Goal: Task Accomplishment & Management: Use online tool/utility

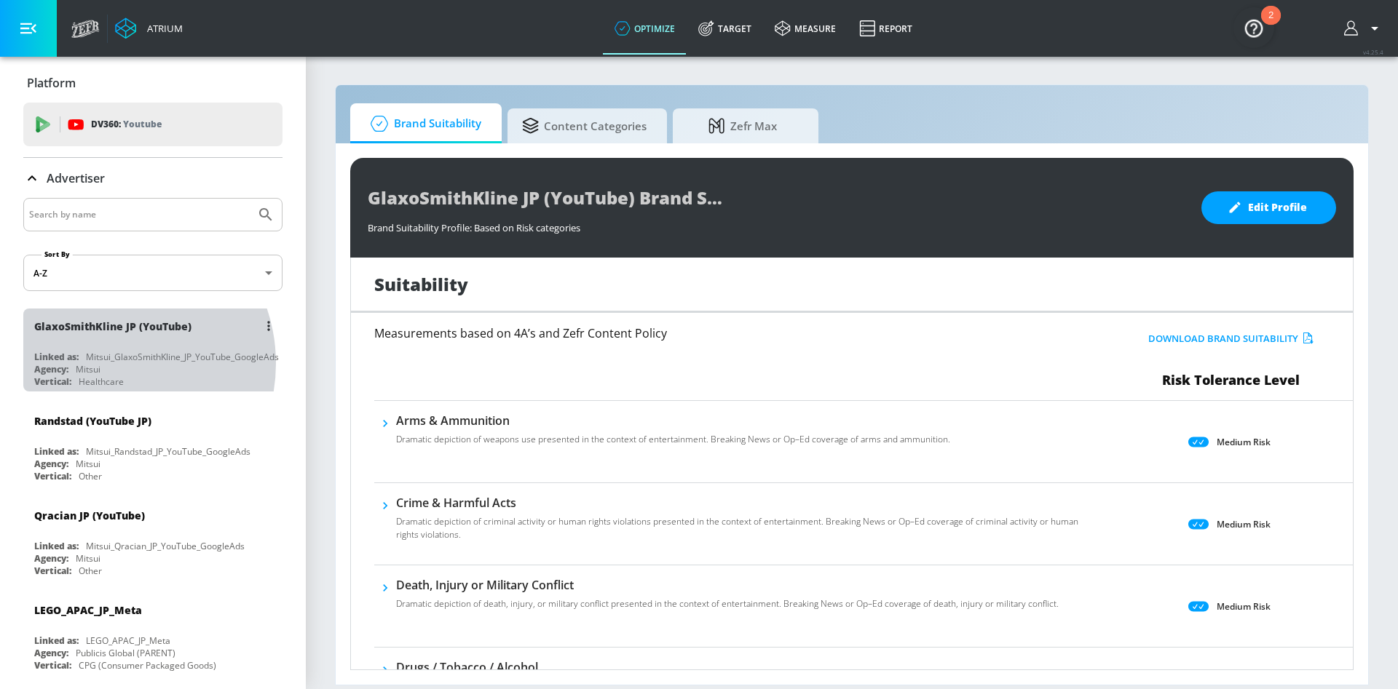
click at [103, 363] on div "Agency: Mitsui" at bounding box center [156, 369] width 245 height 12
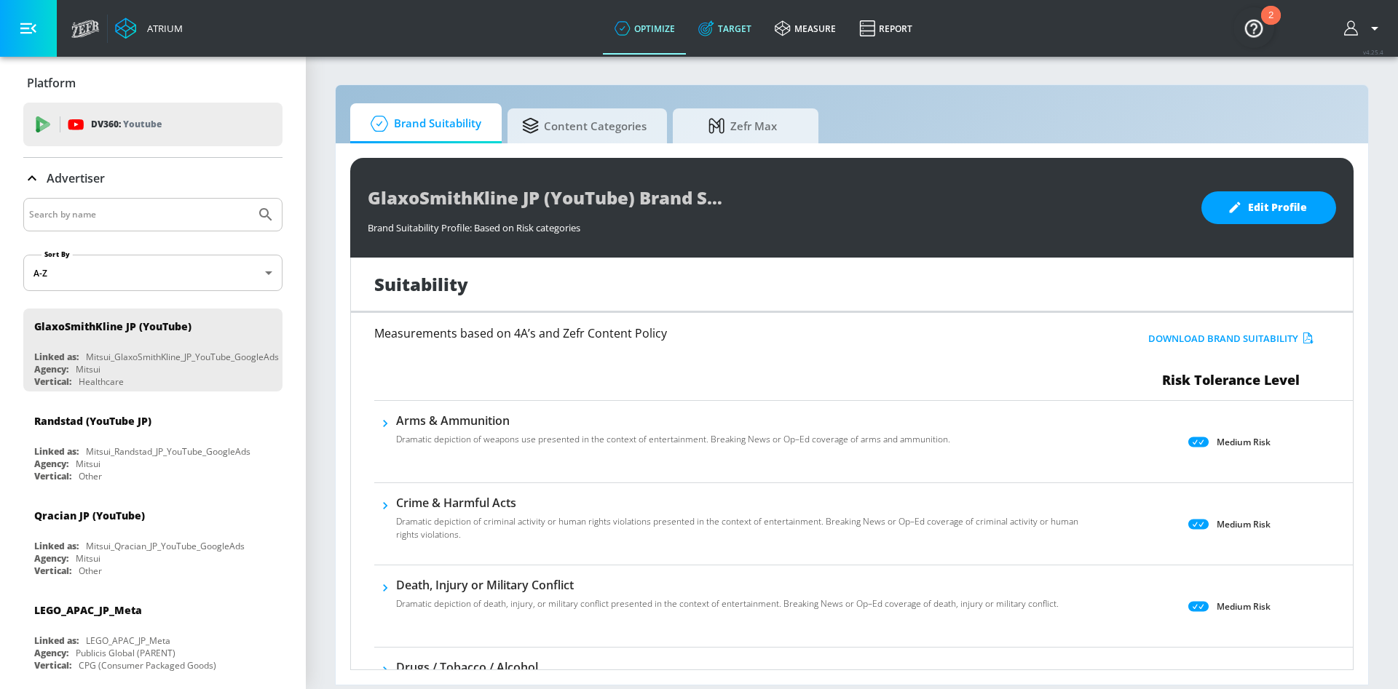
click at [724, 44] on link "Target" at bounding box center [724, 28] width 76 height 52
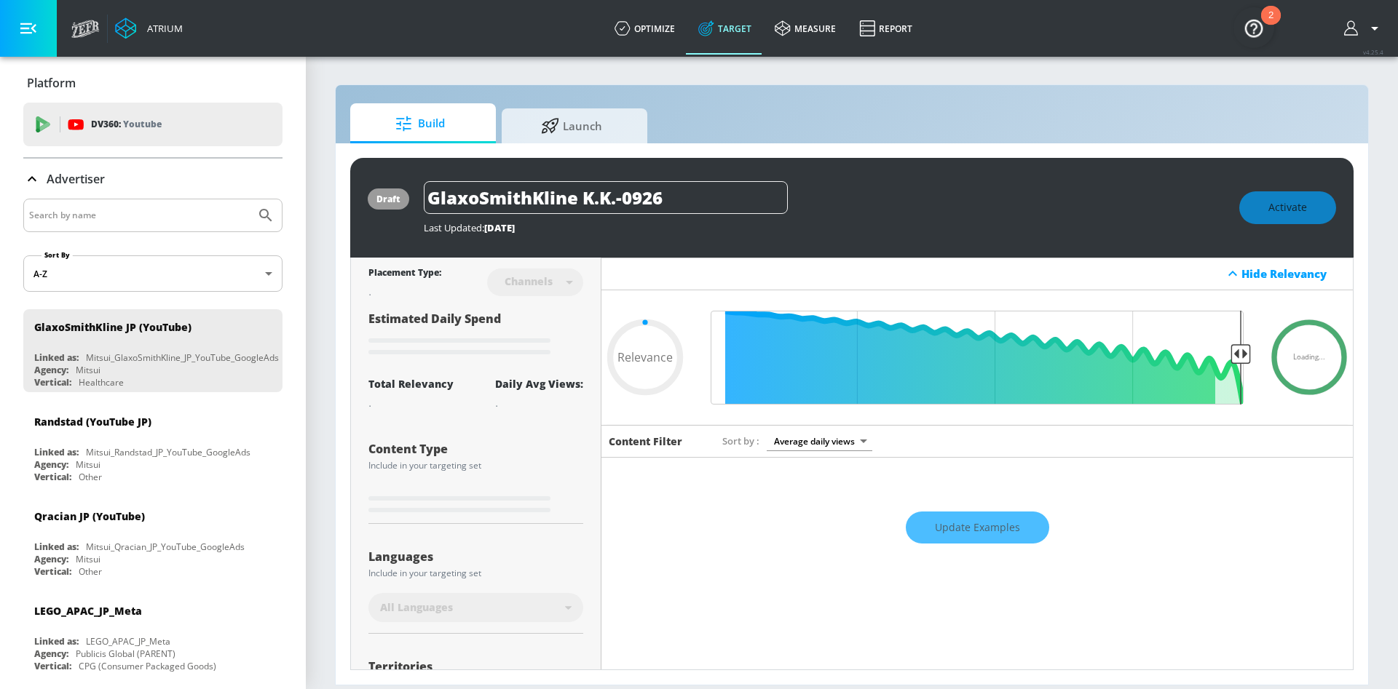
type input "0.6"
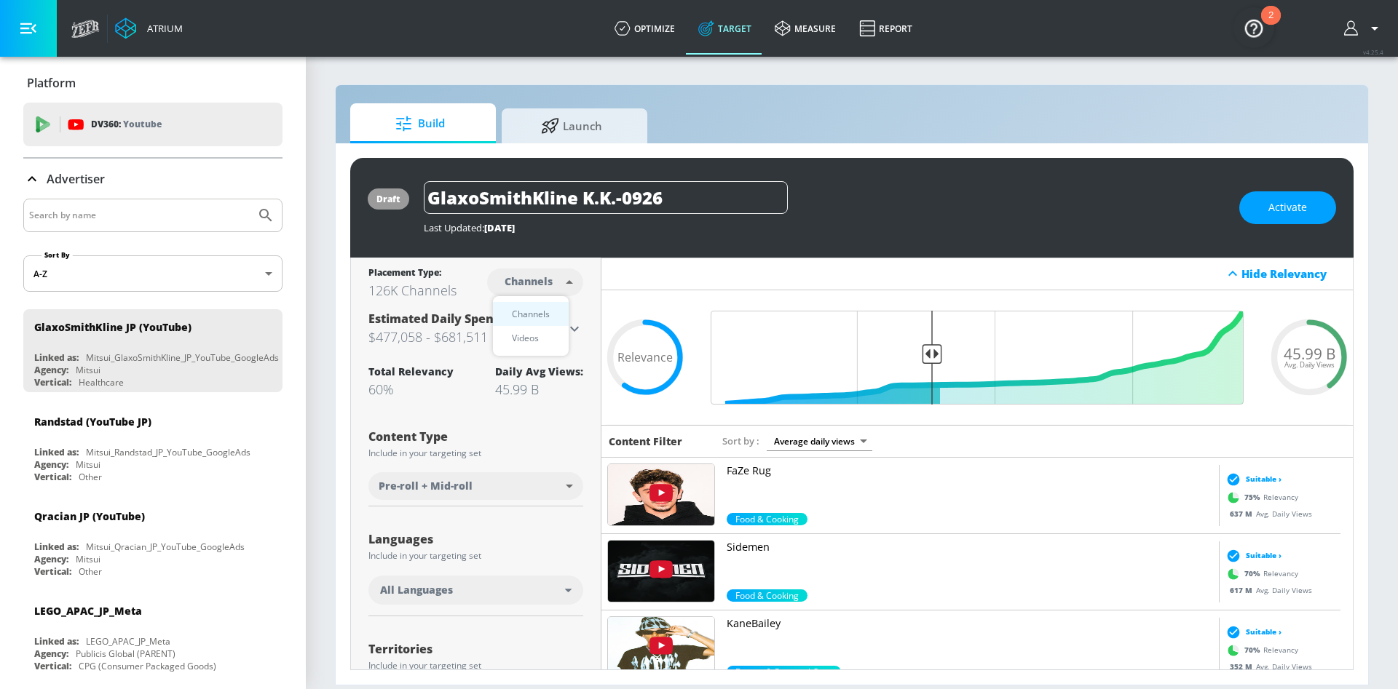
click at [527, 289] on body "Atrium optimize Target measure Report optimize Target measure Report v 4.25.4 P…" at bounding box center [699, 344] width 1398 height 689
click at [531, 348] on li "Videos" at bounding box center [531, 338] width 76 height 24
type input "videos"
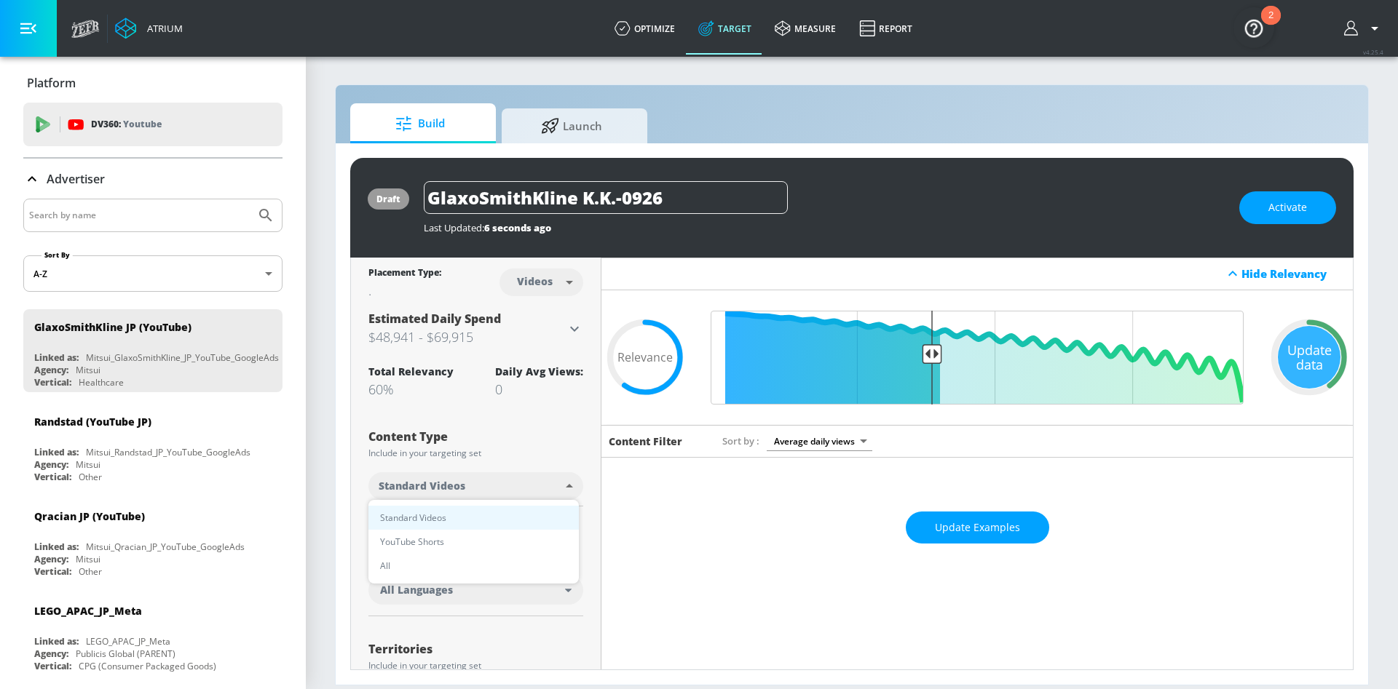
click at [453, 494] on body "Atrium optimize Target measure Report optimize Target measure Report v 4.25.4 P…" at bounding box center [699, 344] width 1398 height 689
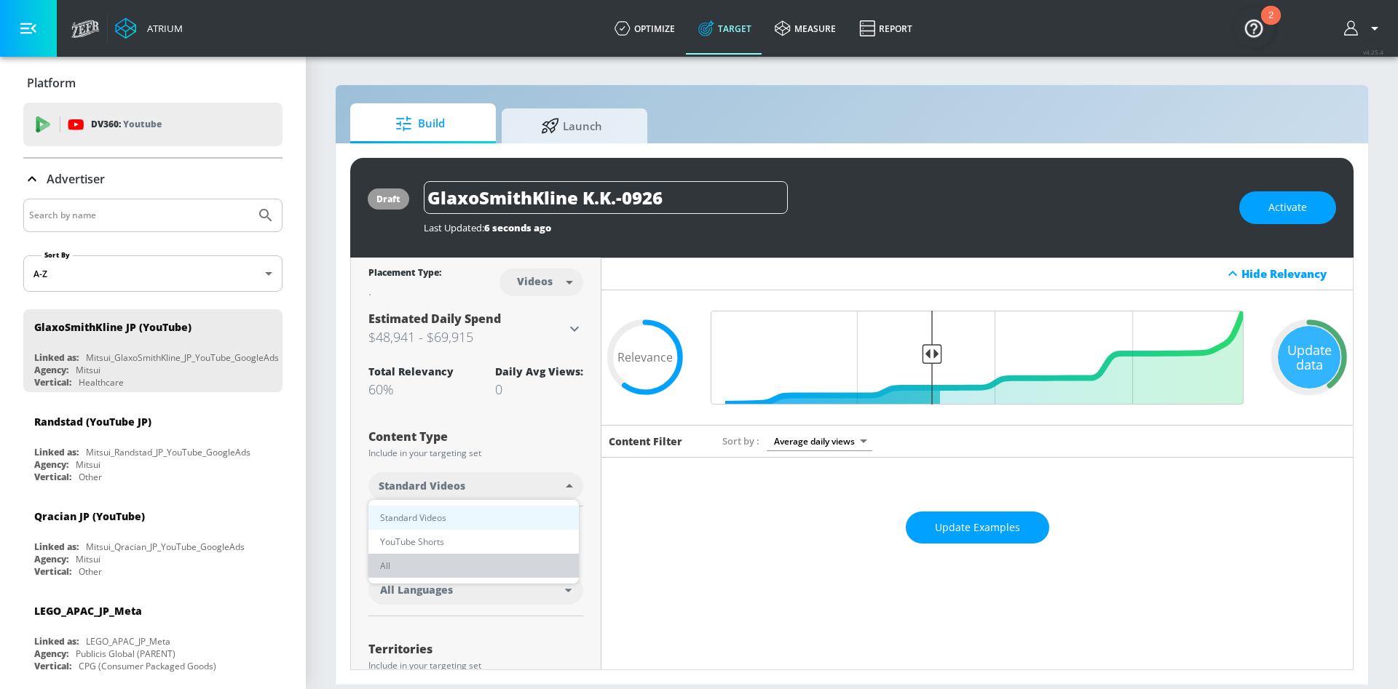
click at [425, 577] on li "All" at bounding box center [473, 566] width 210 height 24
type input "all"
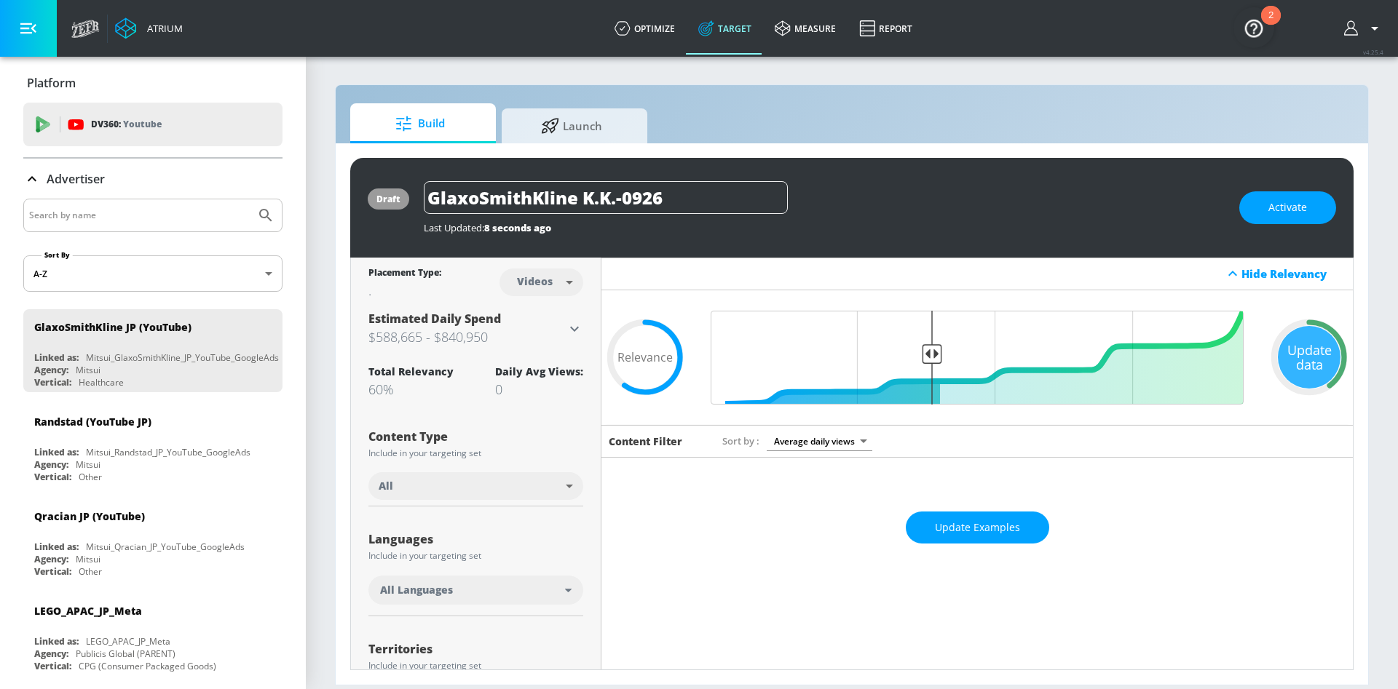
click at [523, 492] on body "Atrium optimize Target measure Report optimize Target measure Report v 4.25.4 P…" at bounding box center [699, 344] width 1398 height 689
click at [457, 558] on li "All" at bounding box center [473, 566] width 210 height 24
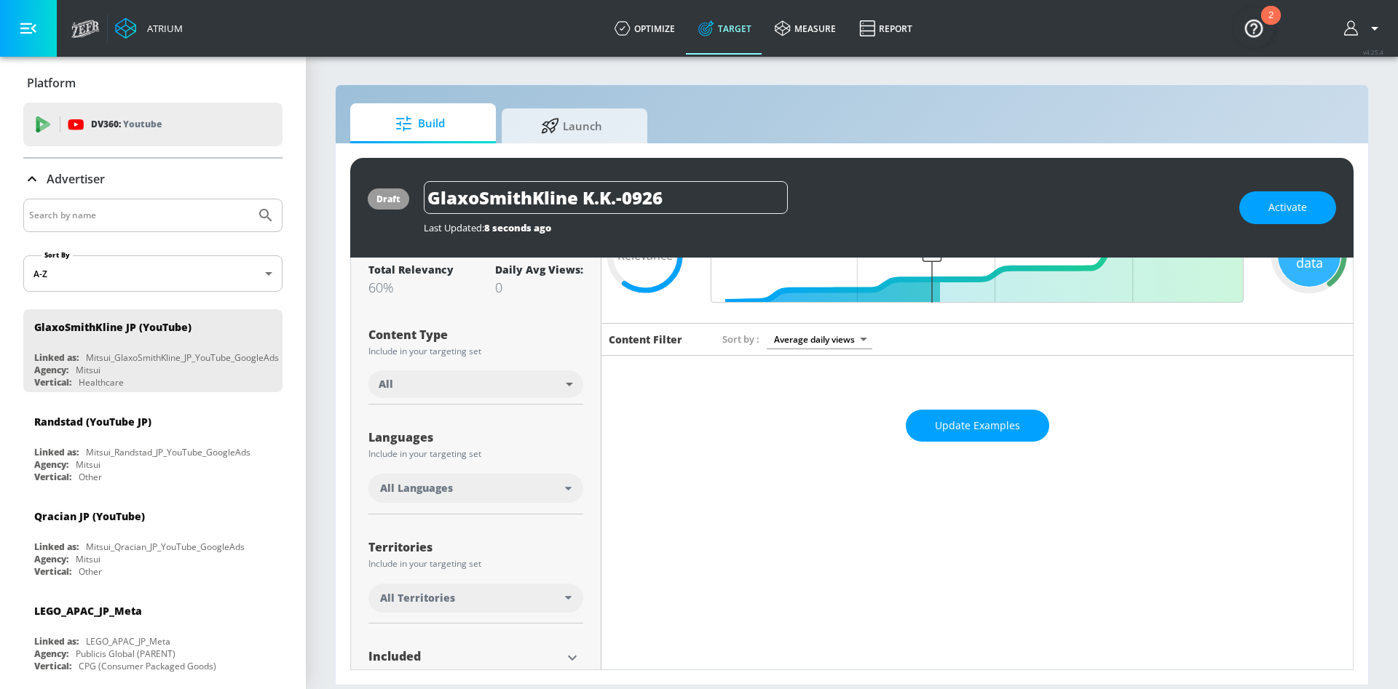
scroll to position [218, 0]
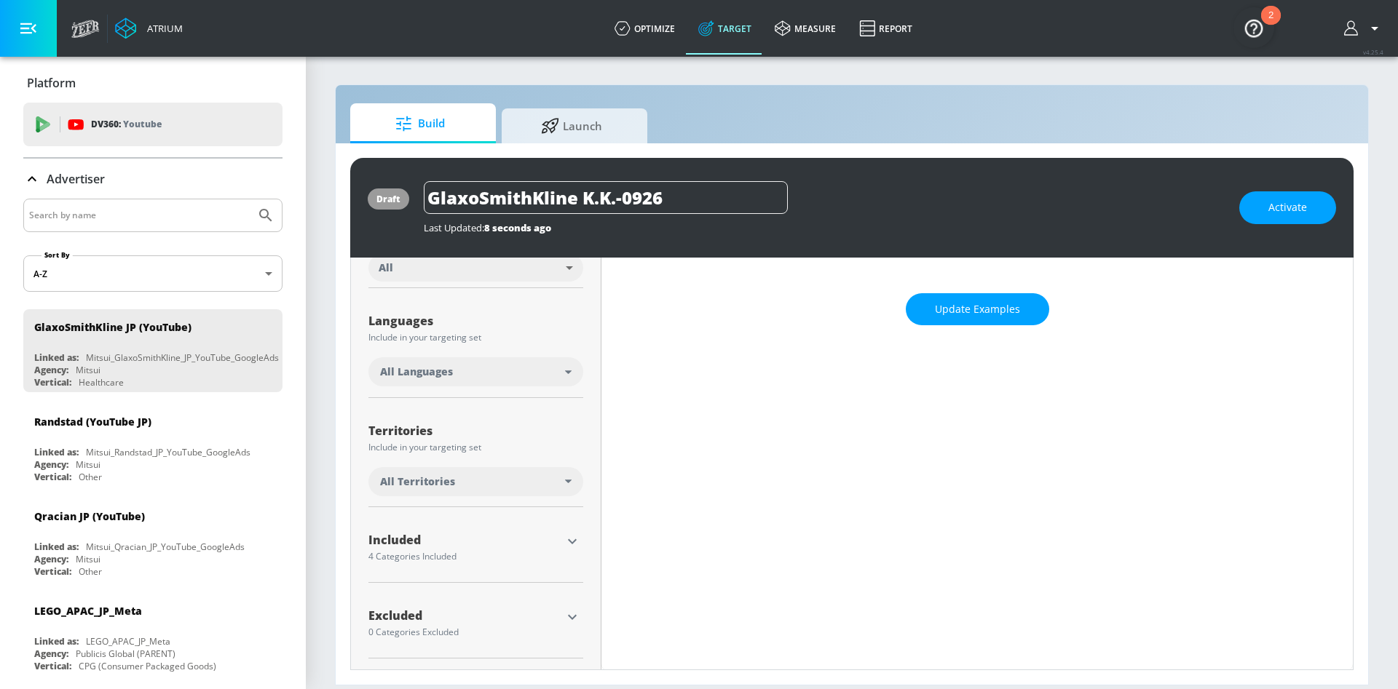
click at [472, 505] on div "Territories Include in your targeting set All Territories" at bounding box center [475, 459] width 215 height 98
click at [472, 494] on div "All Territories" at bounding box center [475, 481] width 215 height 29
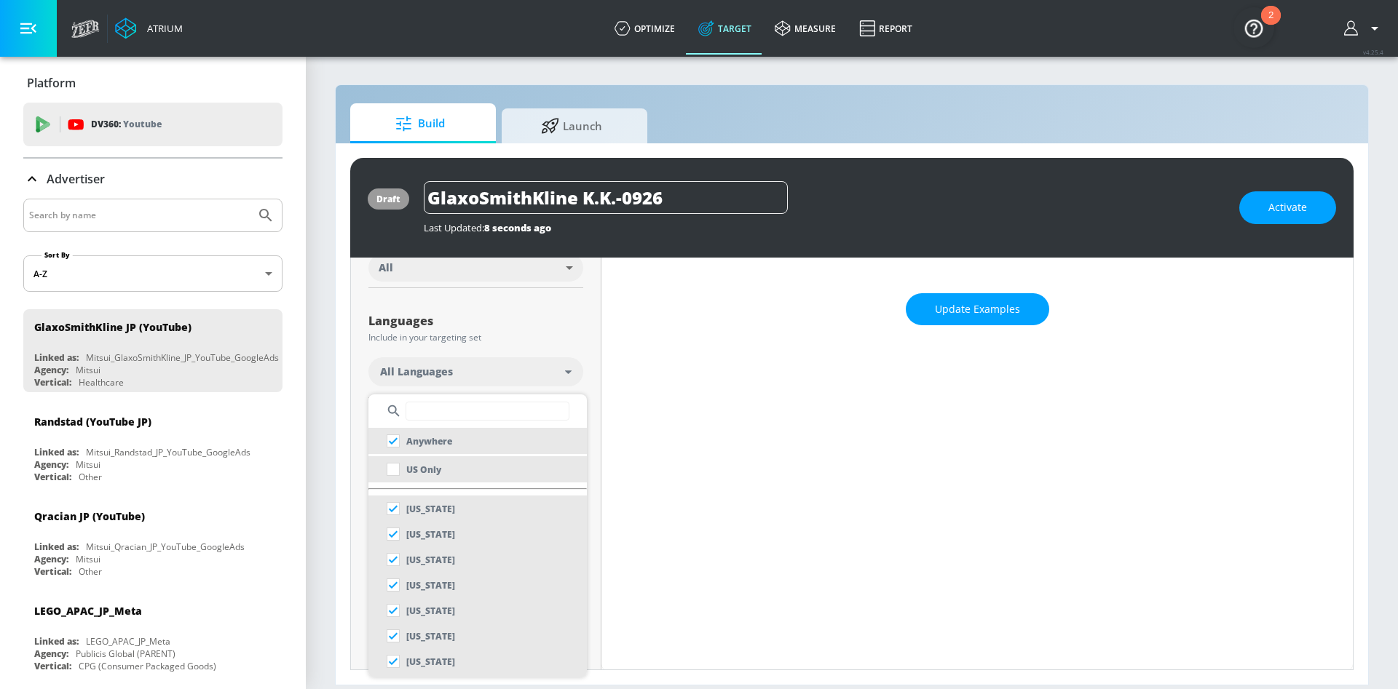
click at [470, 483] on ul "Anywhere [GEOGRAPHIC_DATA] Only [US_STATE] [US_STATE] [US_STATE] [US_STATE] [US…" at bounding box center [477, 536] width 218 height 283
click at [424, 406] on input "text" at bounding box center [487, 411] width 164 height 19
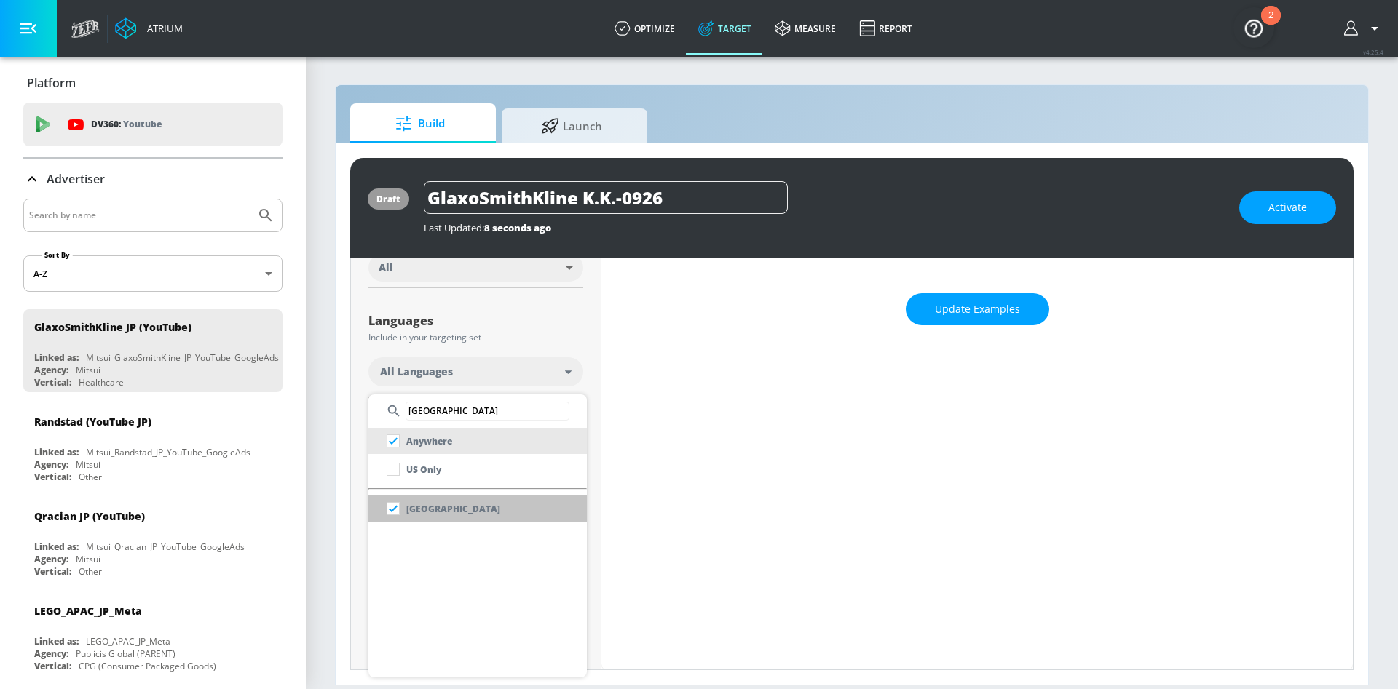
type input "[GEOGRAPHIC_DATA]"
click at [429, 518] on div "[GEOGRAPHIC_DATA]" at bounding box center [440, 509] width 120 height 26
checkbox input "false"
click at [745, 424] on div at bounding box center [699, 344] width 1398 height 689
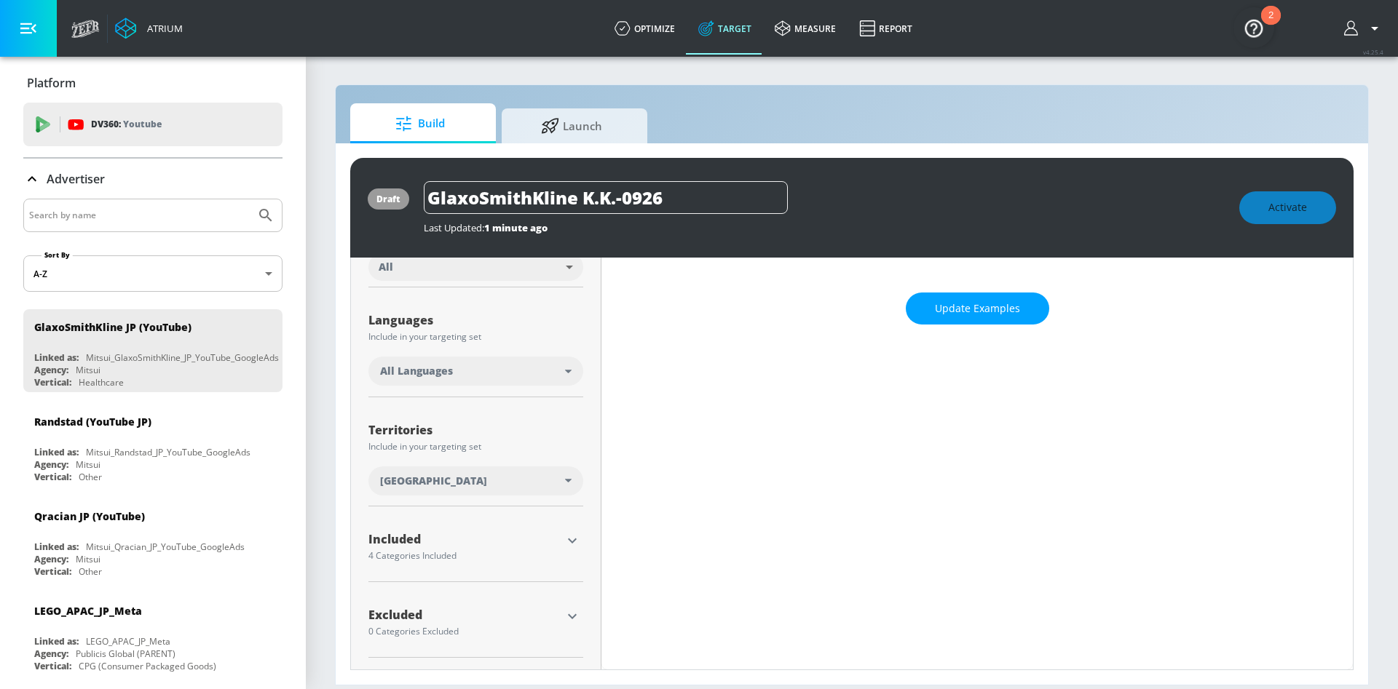
scroll to position [219, 0]
click at [570, 542] on icon "button" at bounding box center [571, 540] width 17 height 17
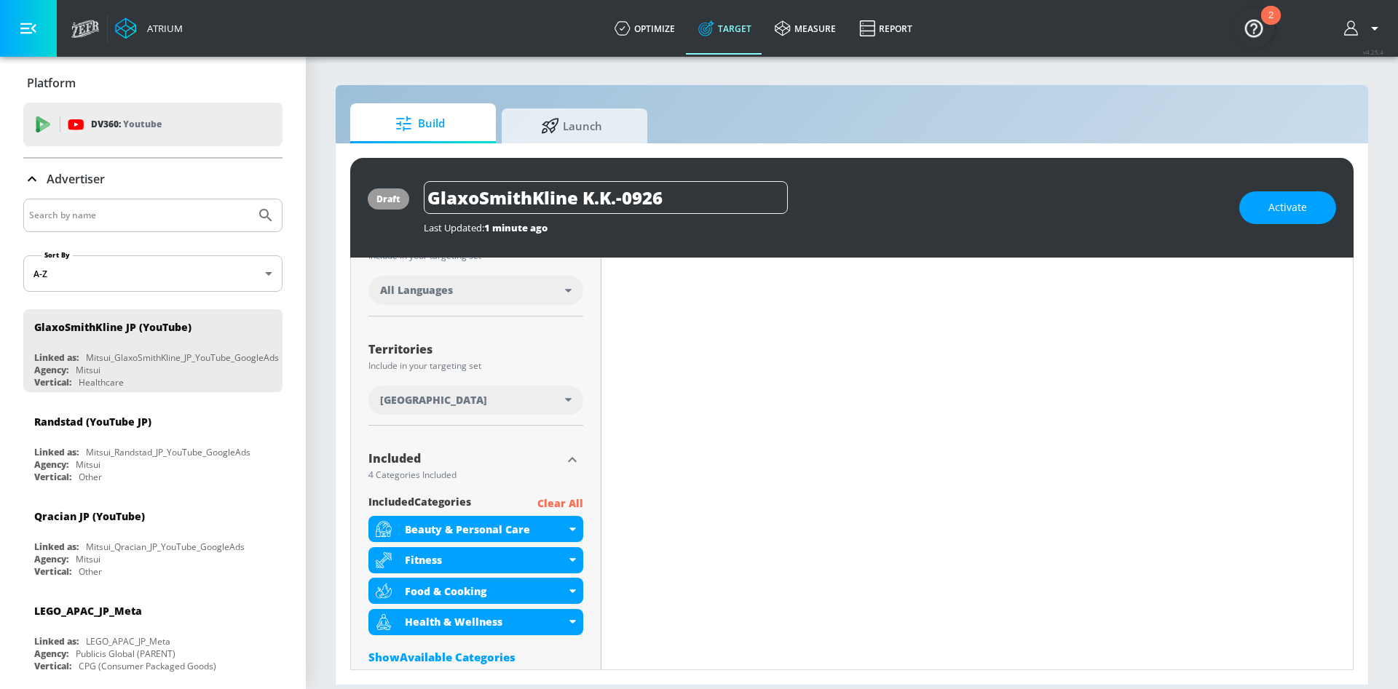
scroll to position [177, 0]
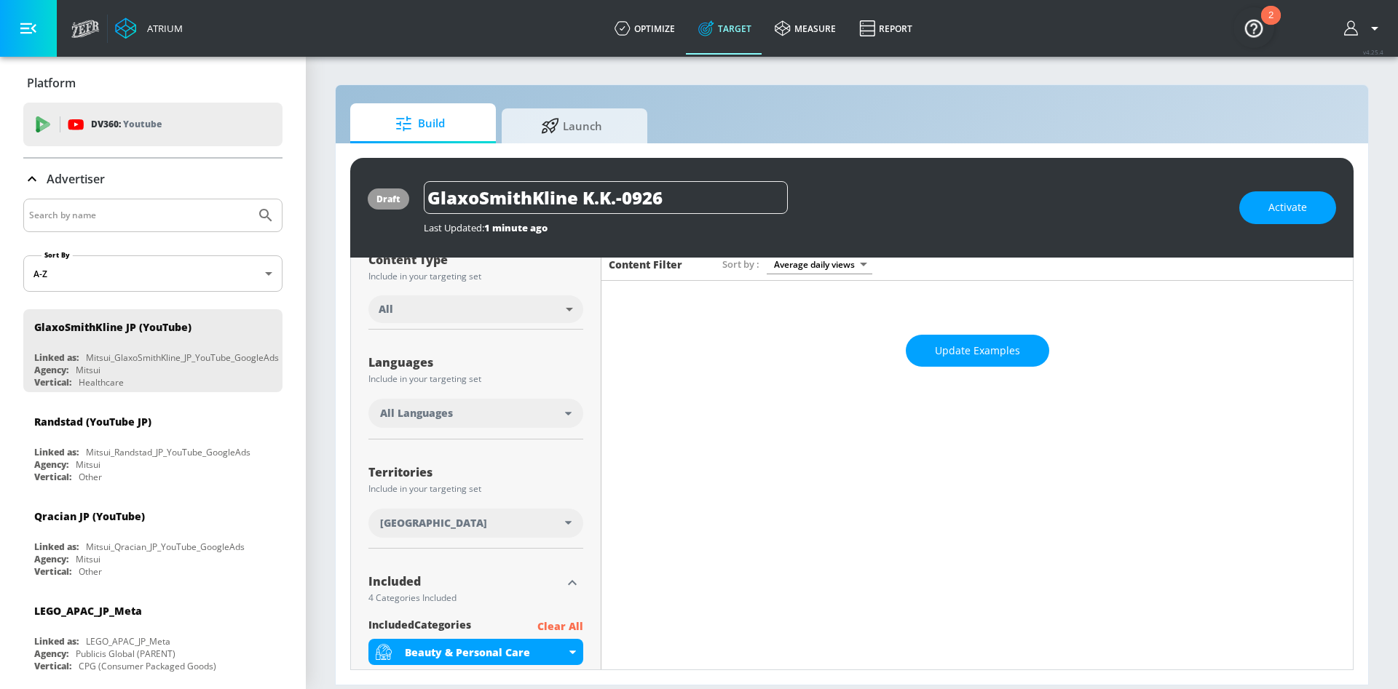
click at [446, 416] on span "All Languages" at bounding box center [416, 413] width 73 height 15
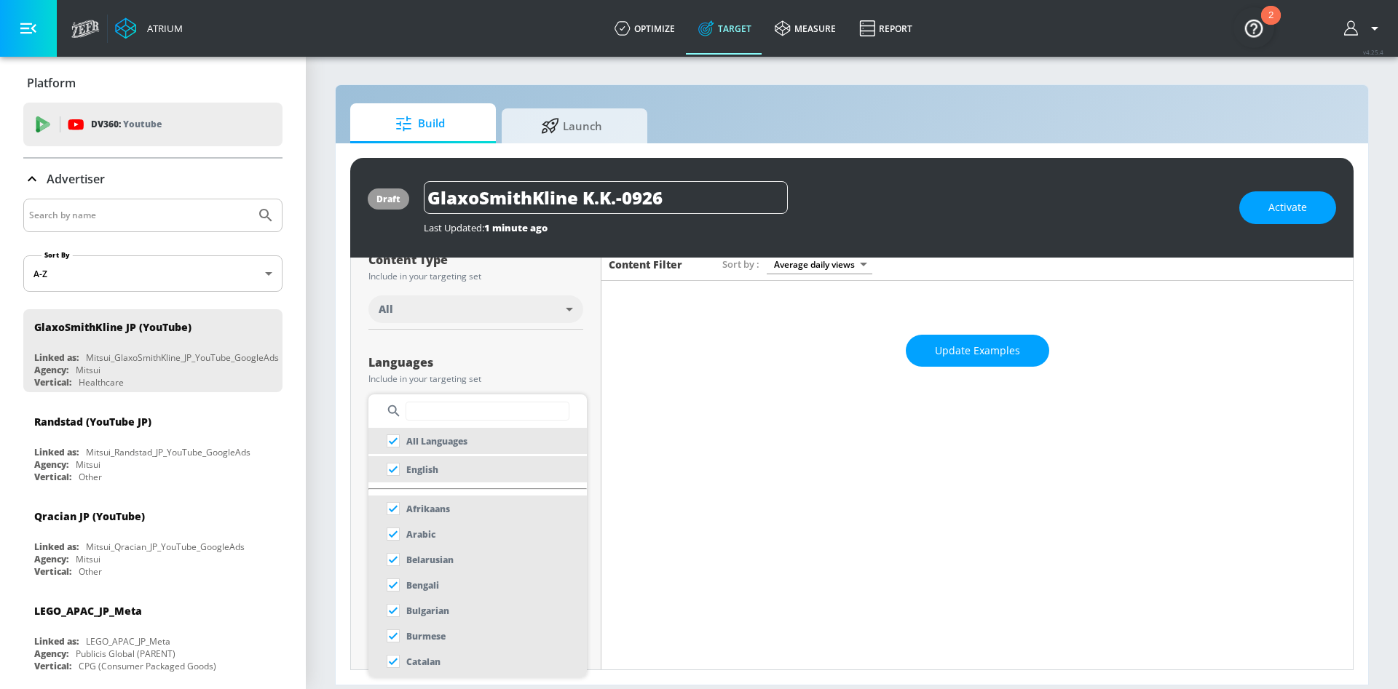
click at [408, 408] on input "text" at bounding box center [487, 411] width 164 height 19
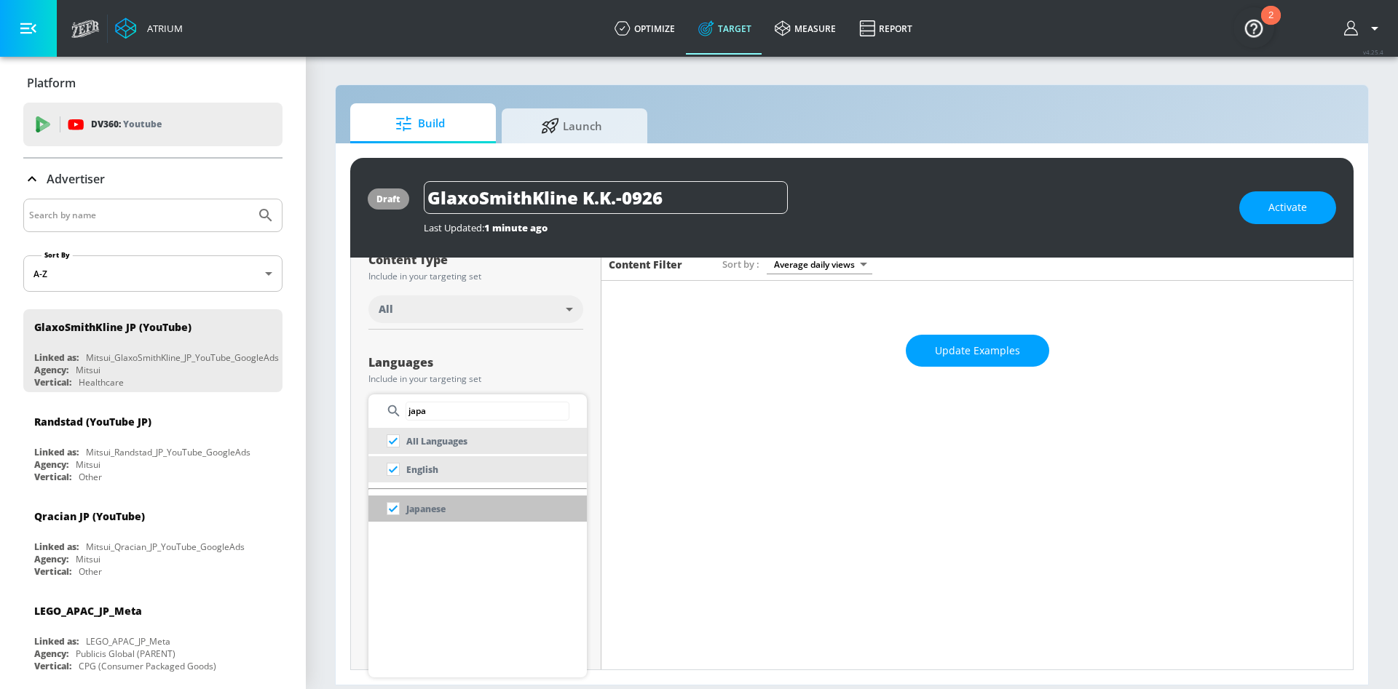
type input "japa"
click at [418, 506] on p "Japanese" at bounding box center [425, 509] width 39 height 15
checkbox input "false"
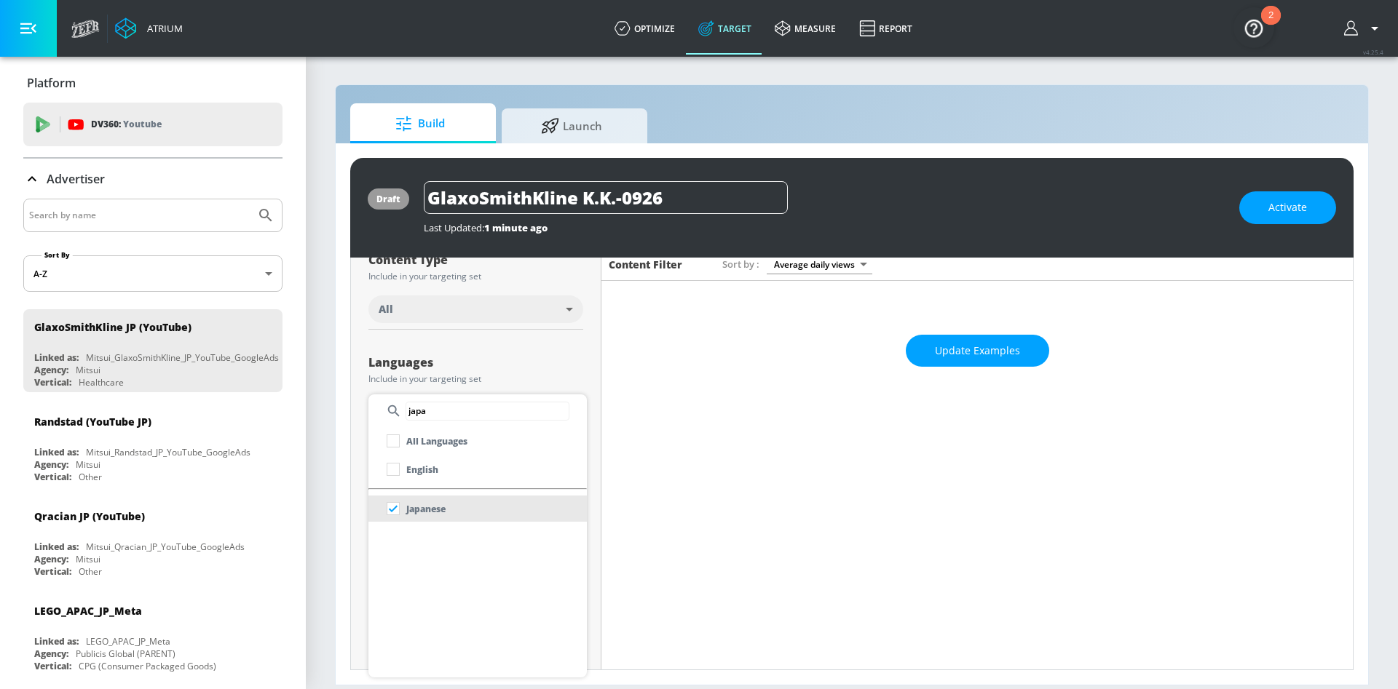
click at [674, 437] on div at bounding box center [699, 344] width 1398 height 689
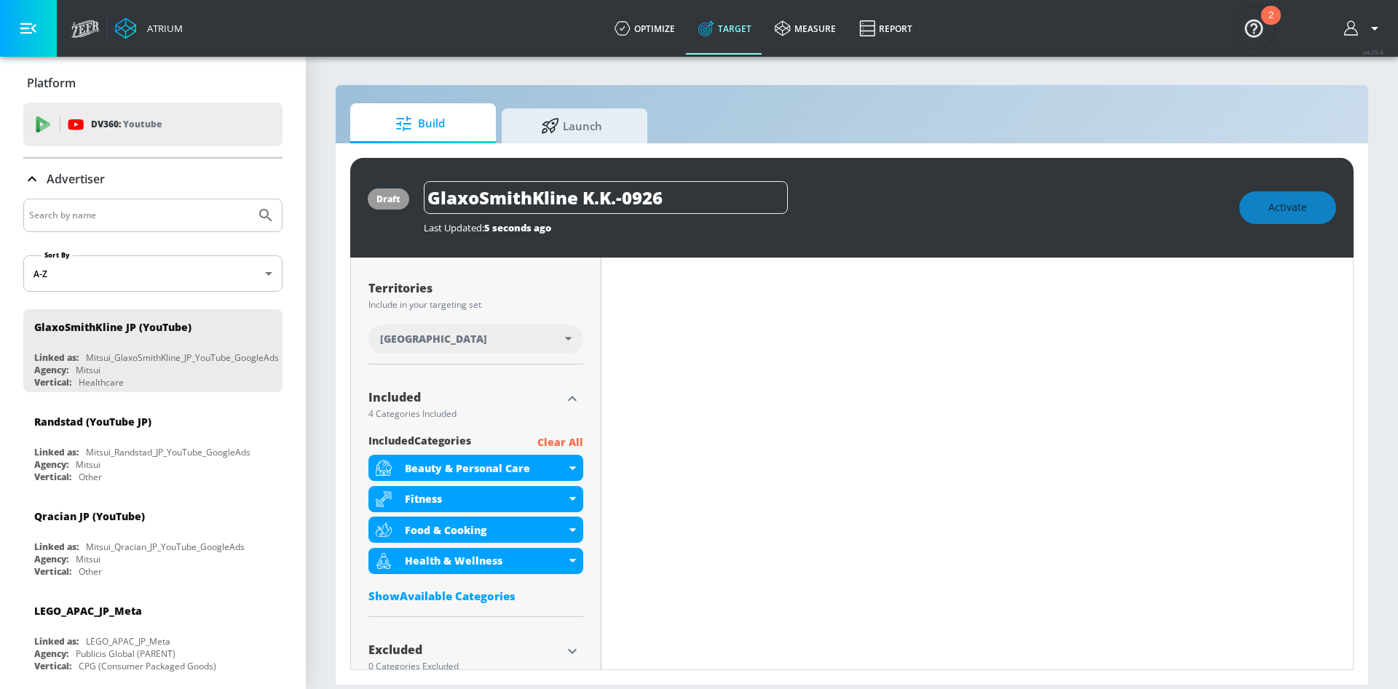
scroll to position [395, 0]
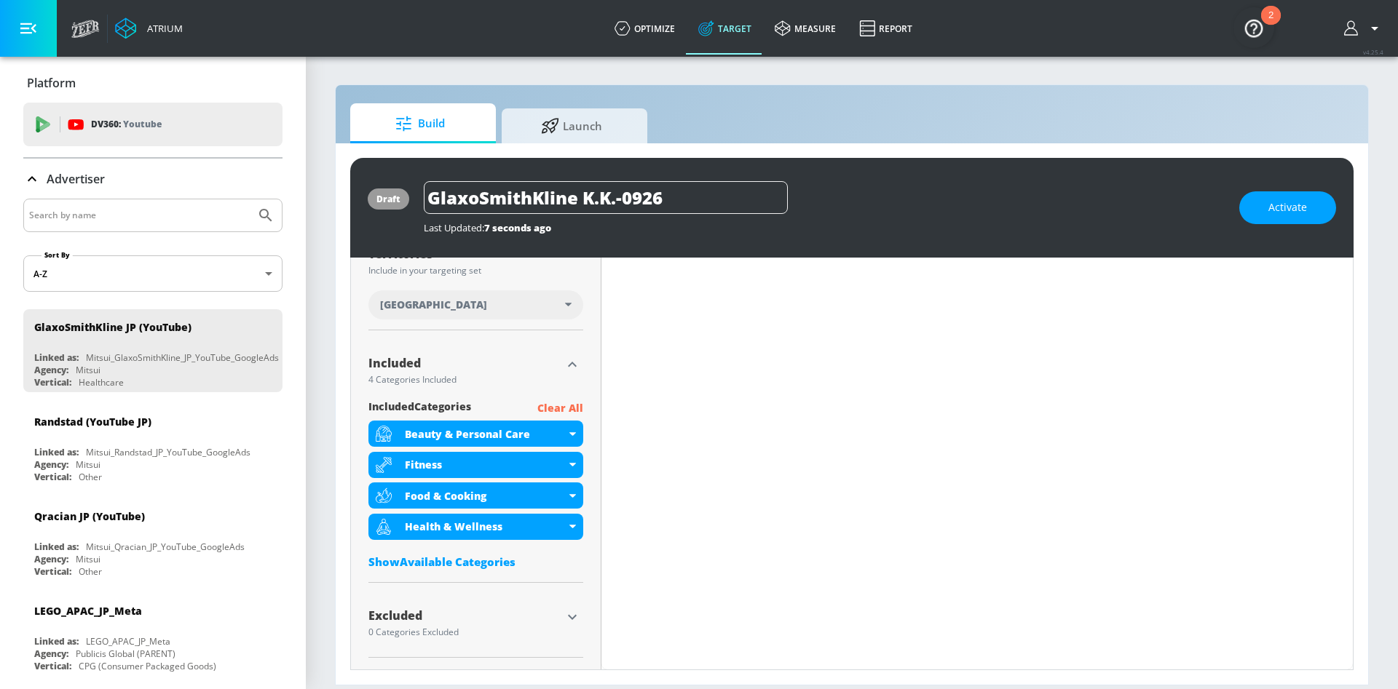
click at [558, 405] on p "Clear All" at bounding box center [560, 409] width 46 height 18
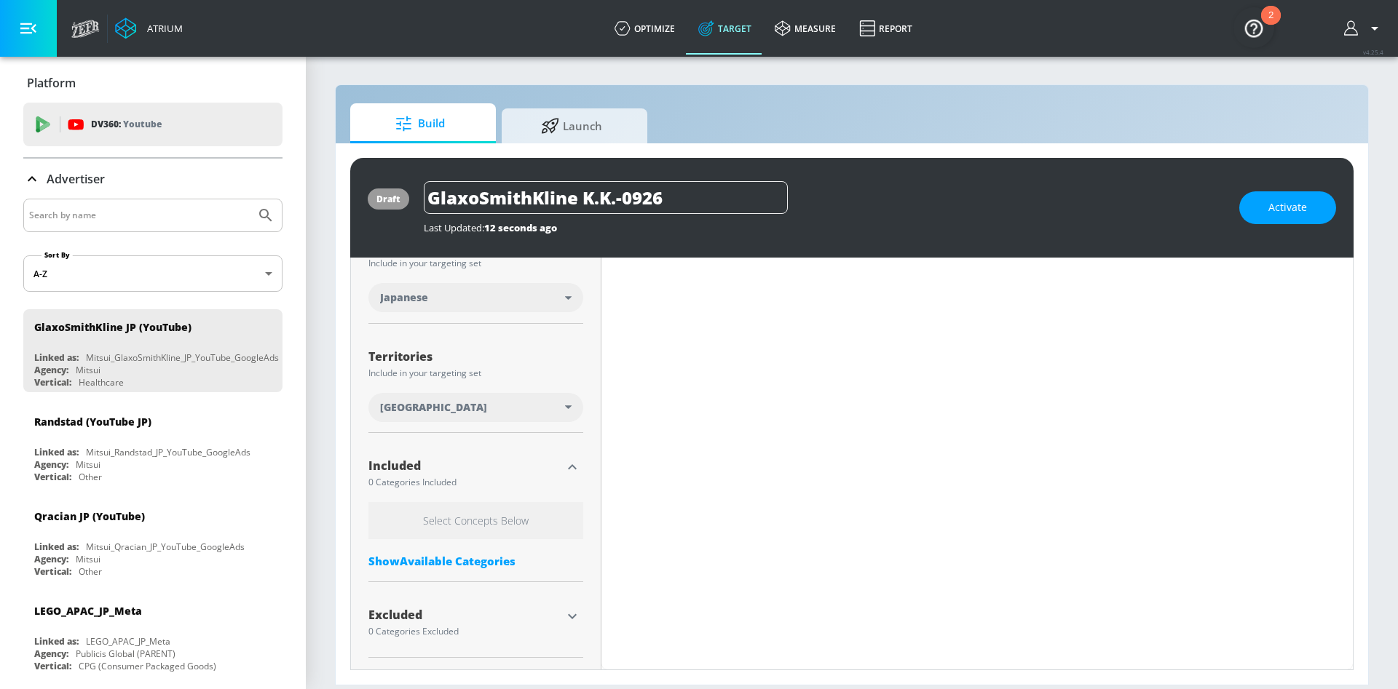
scroll to position [293, 0]
click at [443, 568] on div "Show Available Categories" at bounding box center [475, 561] width 215 height 15
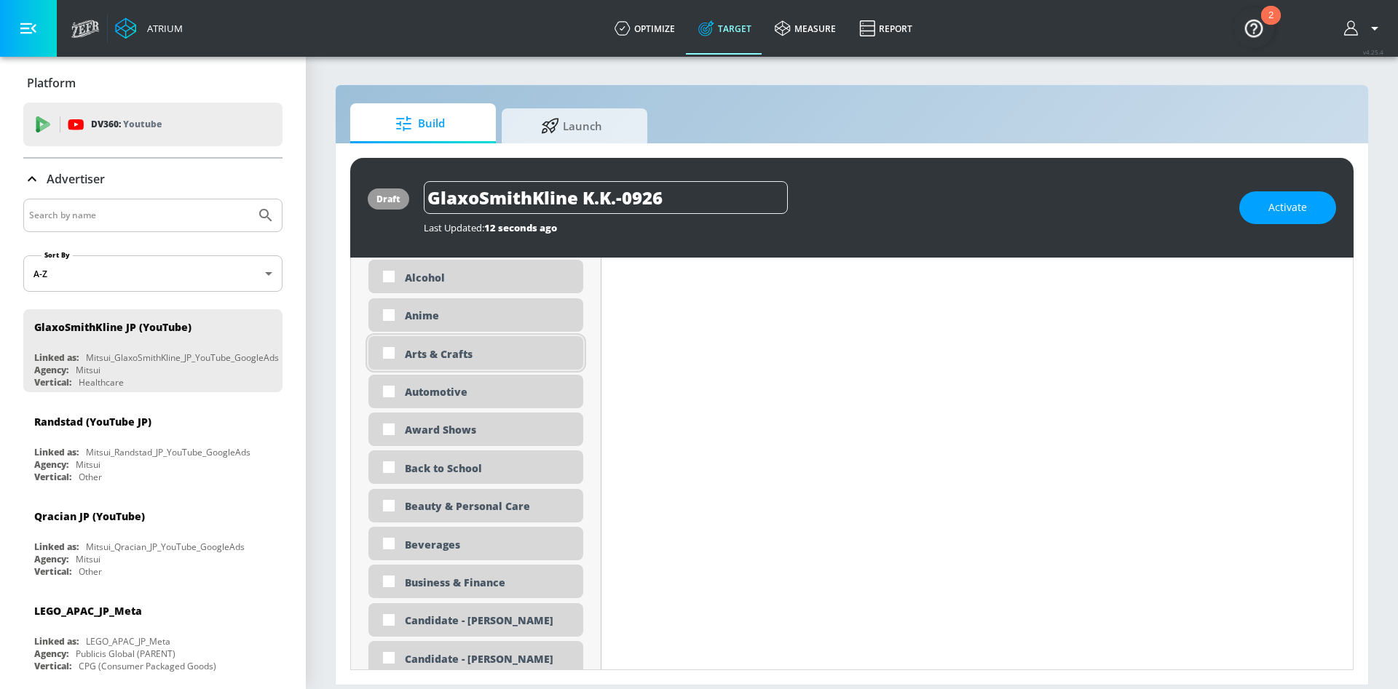
scroll to position [729, 0]
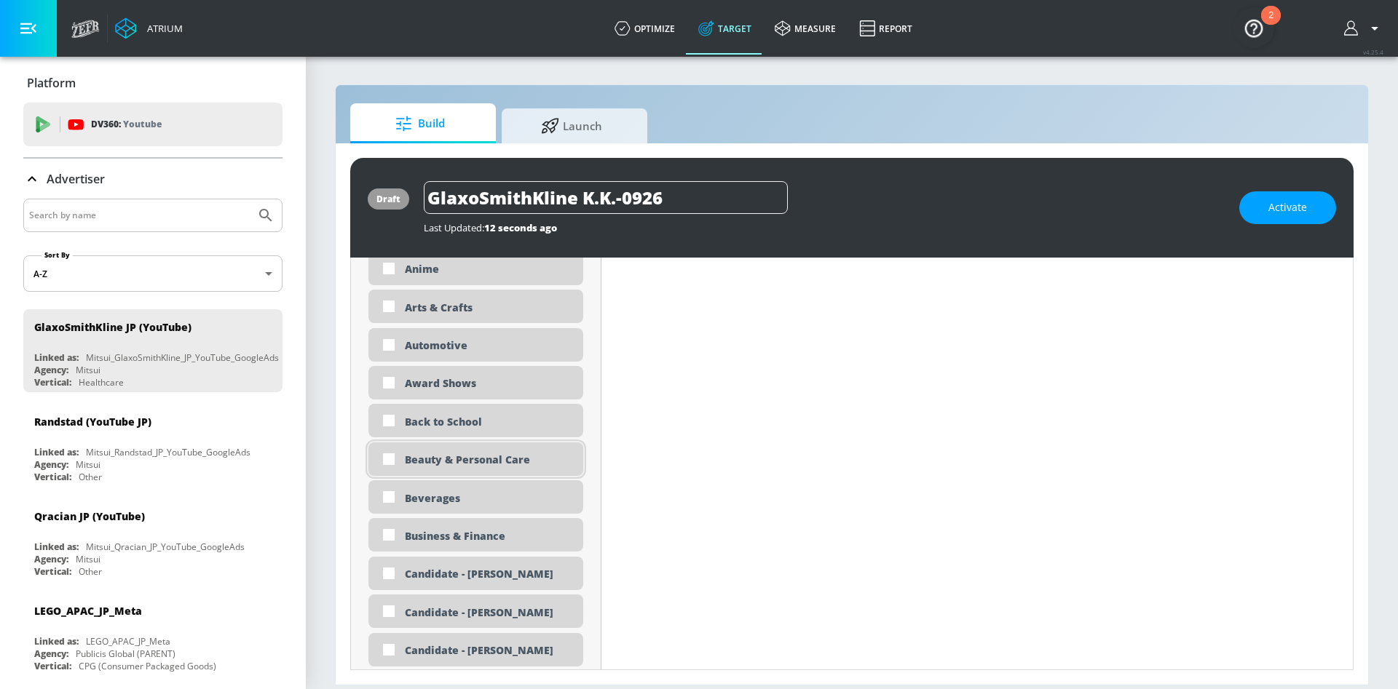
click at [521, 461] on div "Beauty & Personal Care" at bounding box center [488, 460] width 167 height 14
checkbox input "true"
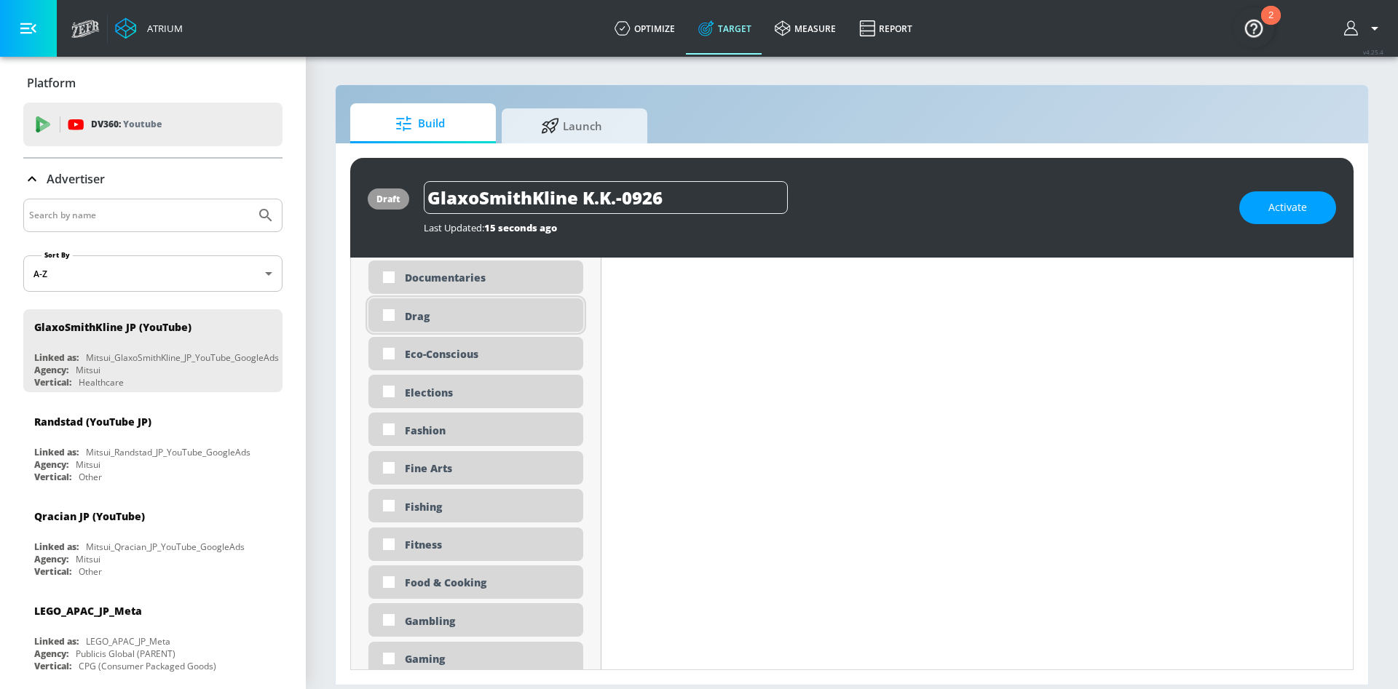
scroll to position [1603, 0]
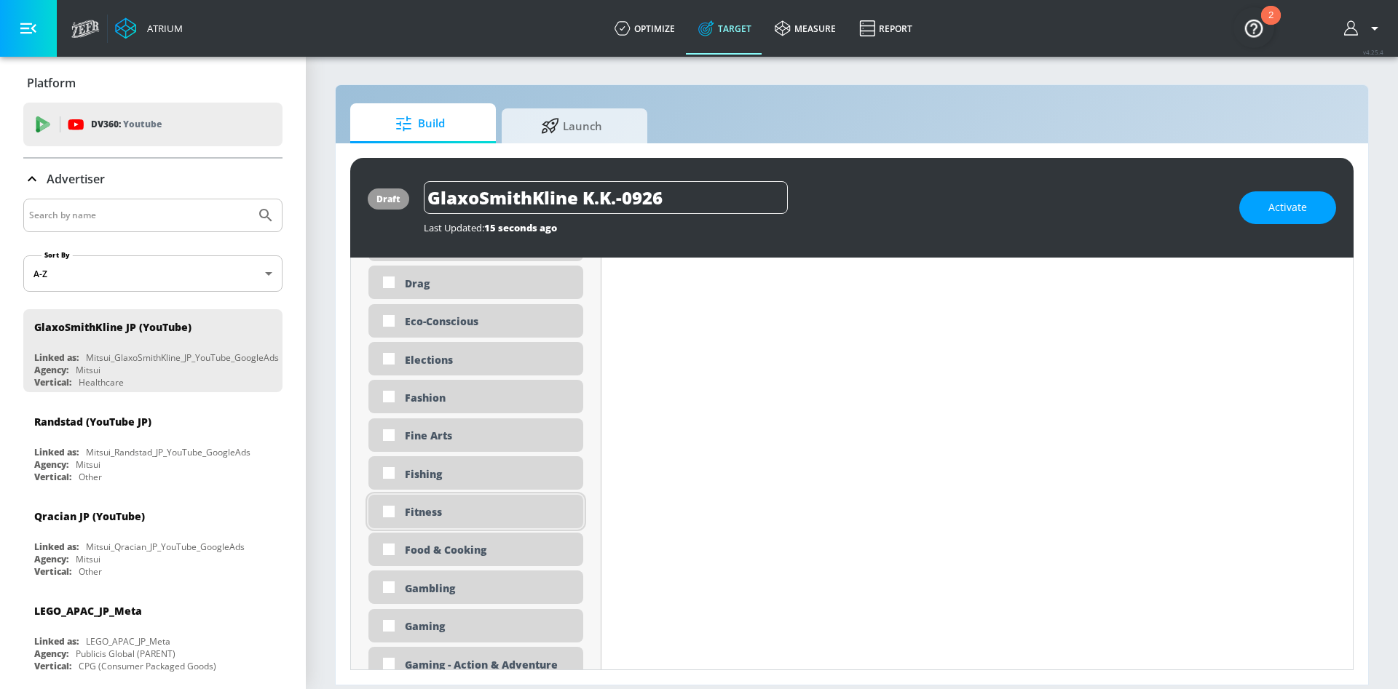
click at [437, 505] on div "Fitness" at bounding box center [488, 512] width 167 height 14
checkbox input "true"
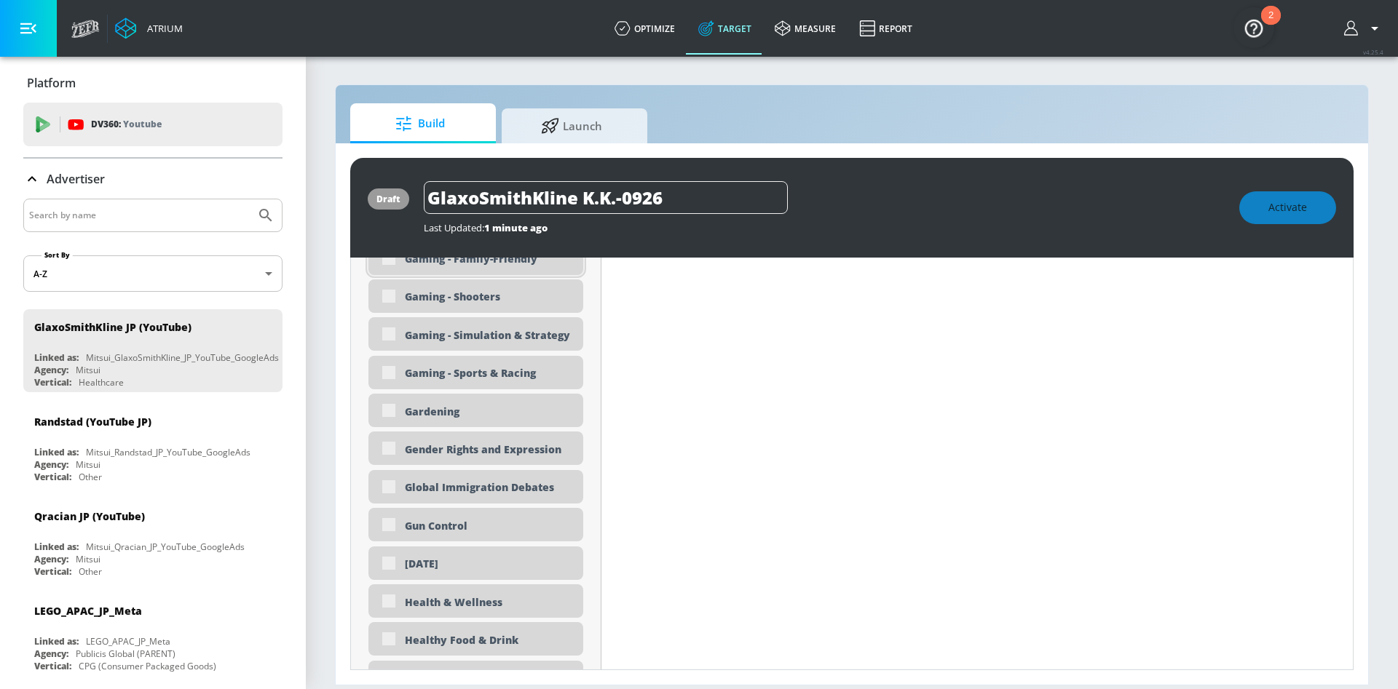
scroll to position [2161, 0]
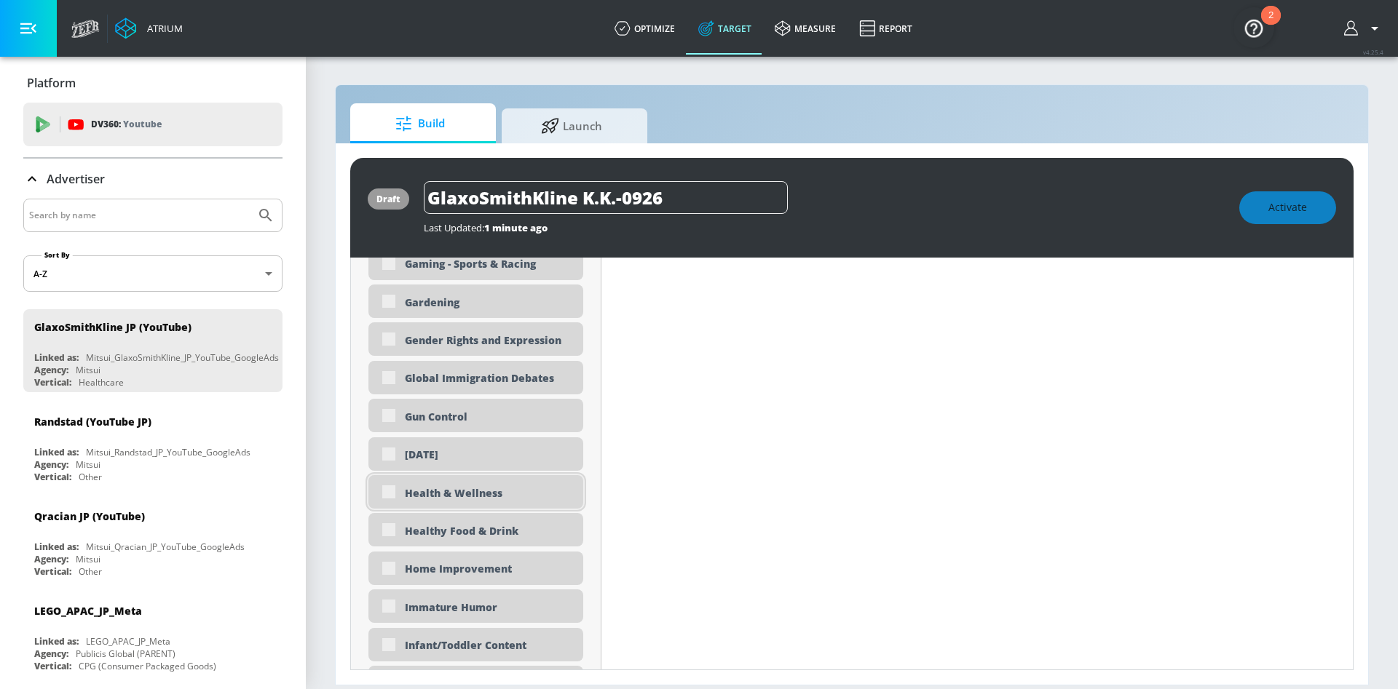
click at [395, 493] on div "Health & Wellness" at bounding box center [475, 491] width 215 height 33
click at [379, 530] on div "Healthy Food & Drink" at bounding box center [475, 529] width 215 height 33
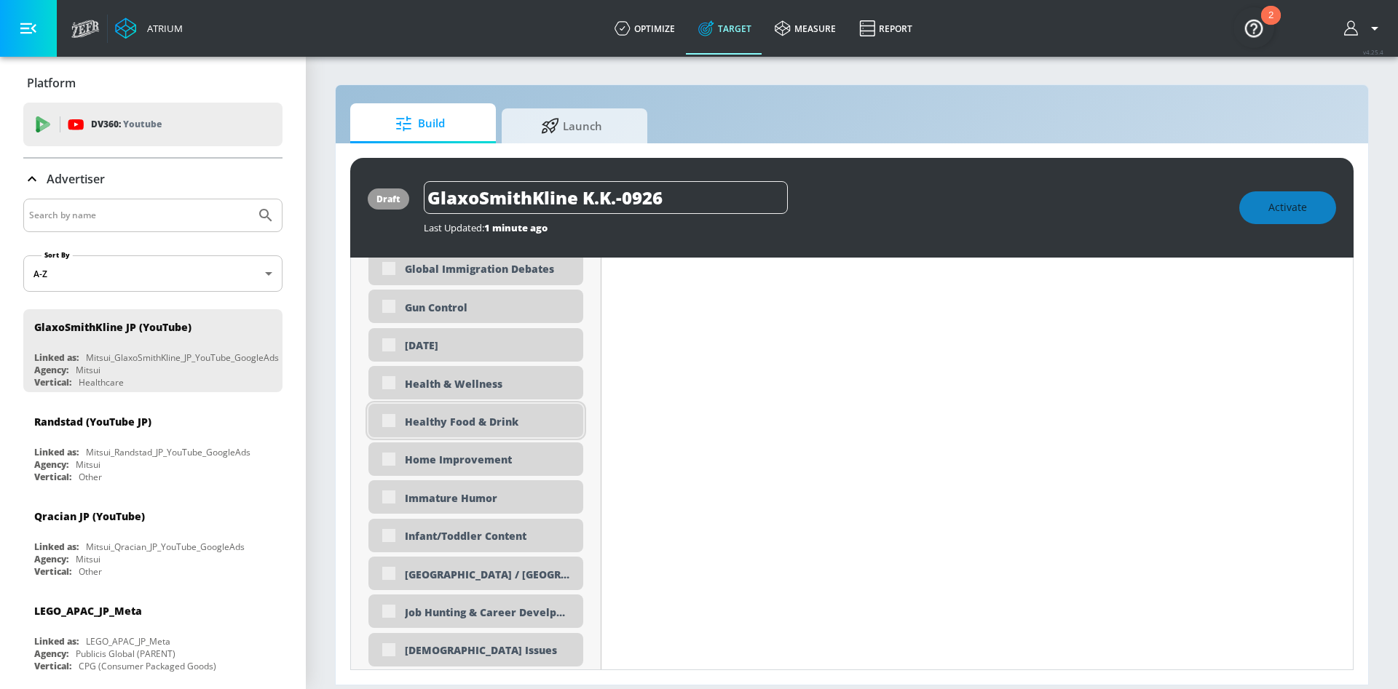
click at [392, 418] on div "Healthy Food & Drink" at bounding box center [475, 420] width 215 height 33
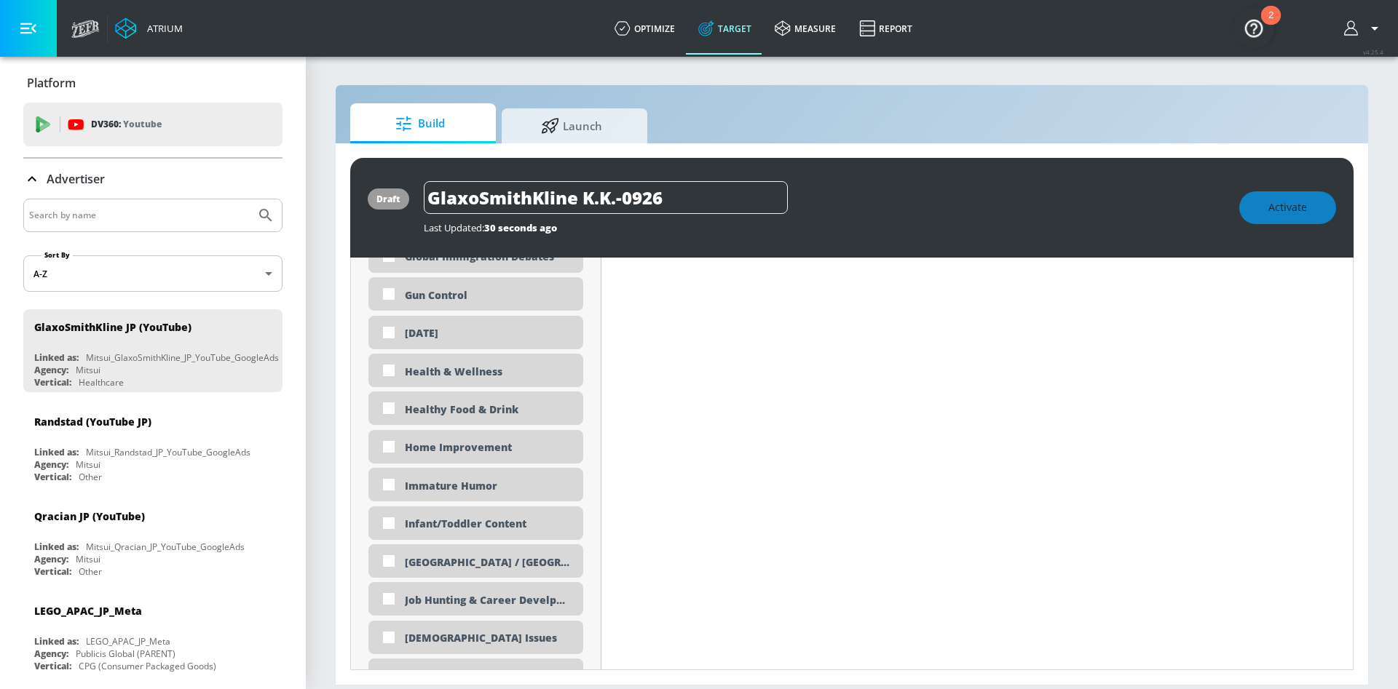
scroll to position [2258, 0]
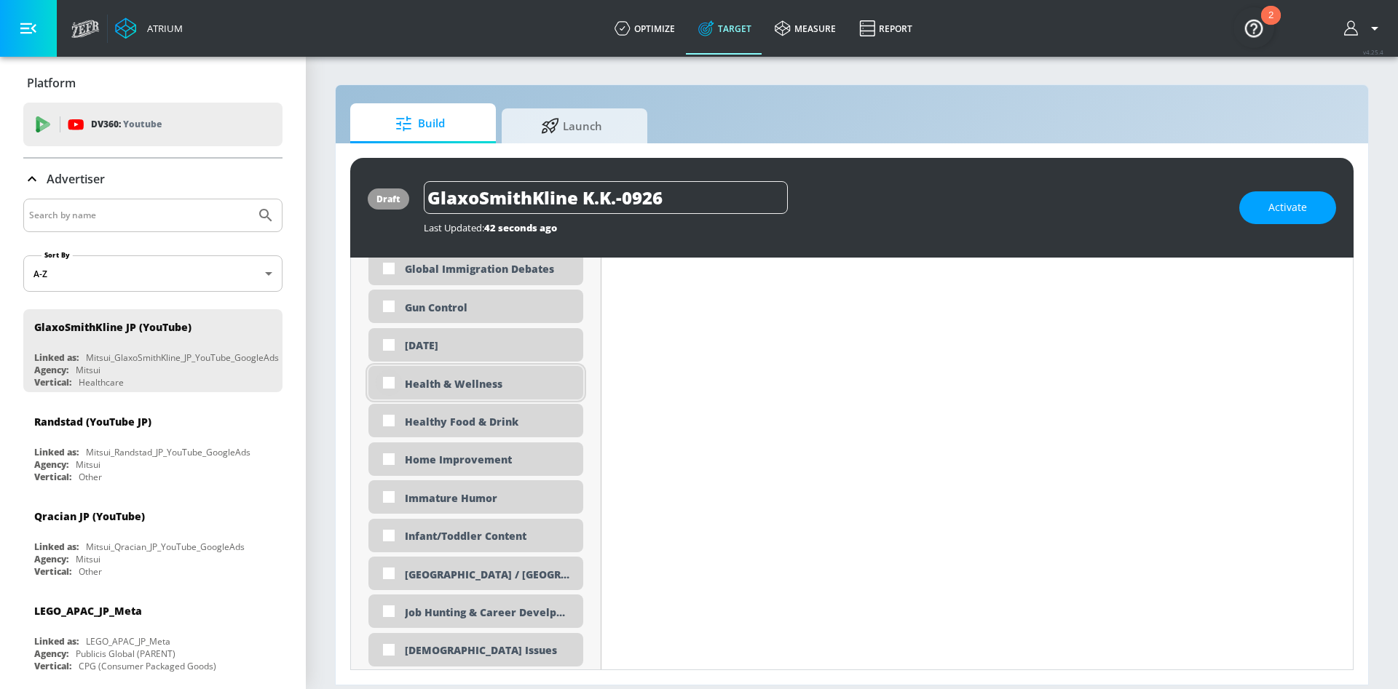
click at [398, 390] on input "checkbox" at bounding box center [389, 383] width 26 height 26
checkbox input "true"
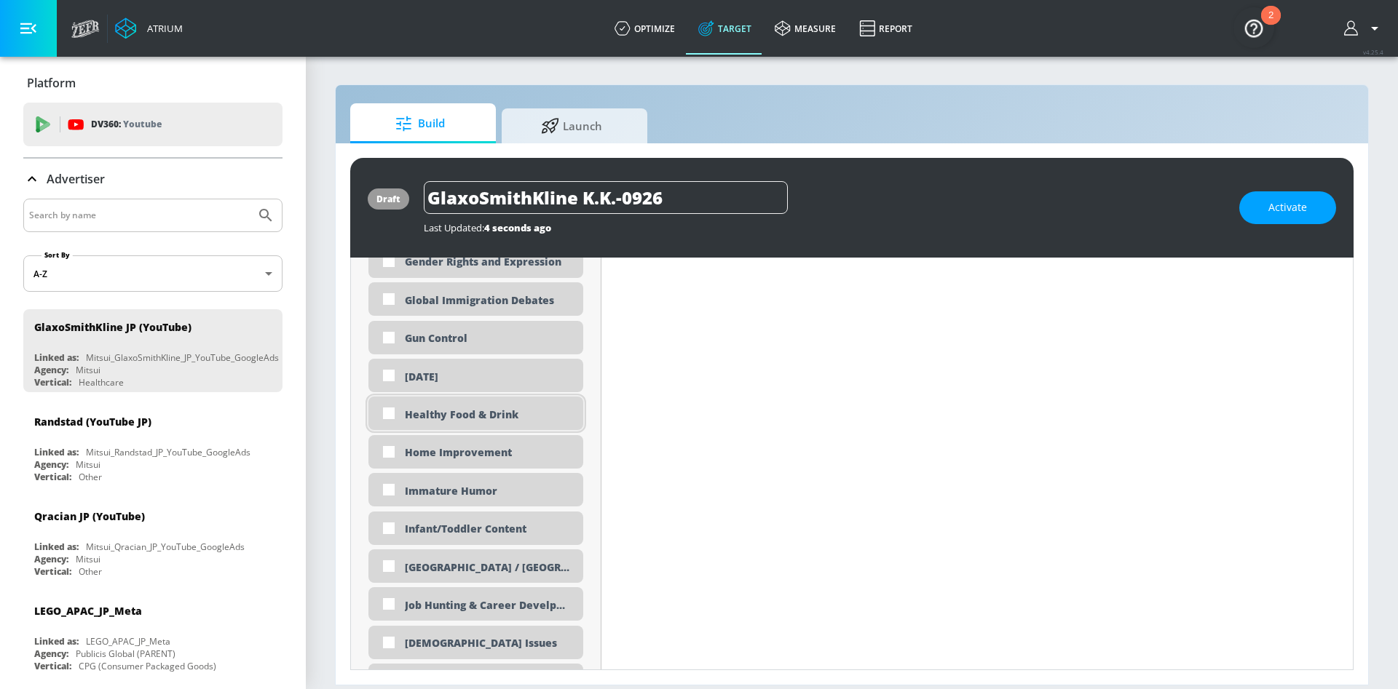
click at [395, 410] on input "checkbox" at bounding box center [389, 413] width 26 height 26
checkbox input "true"
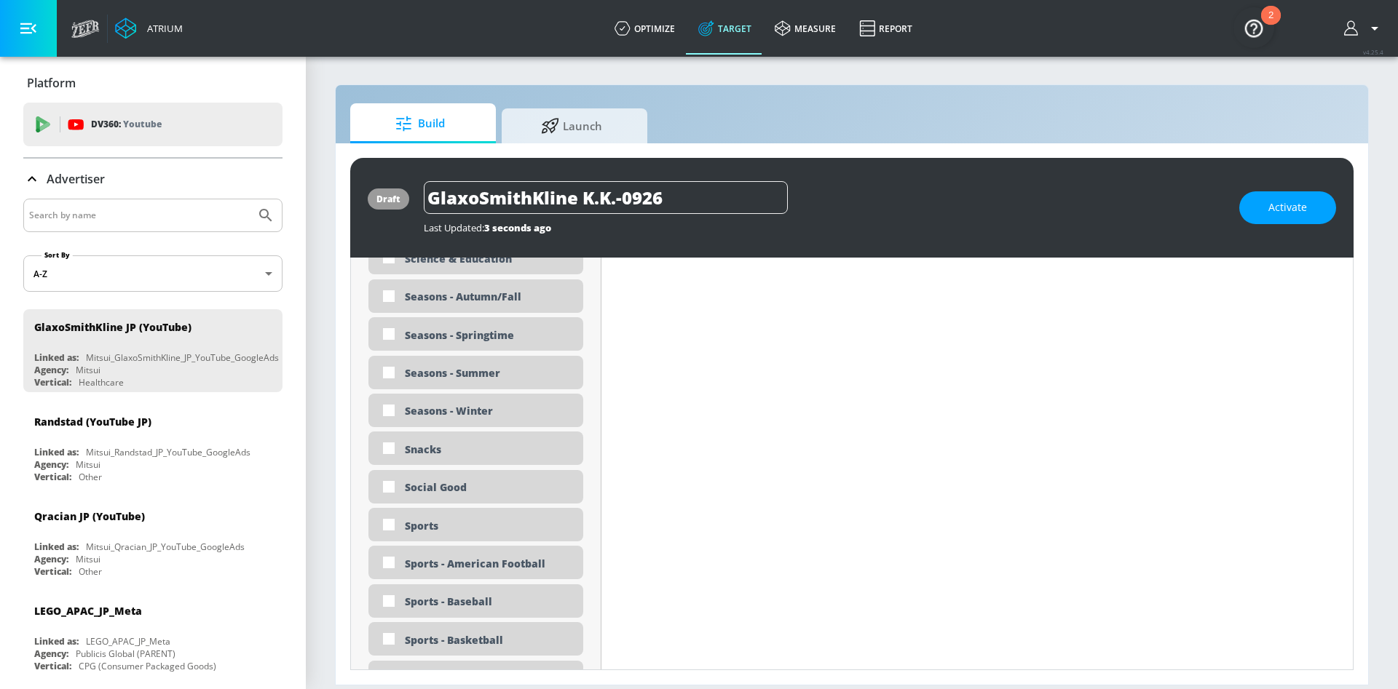
scroll to position [3713, 0]
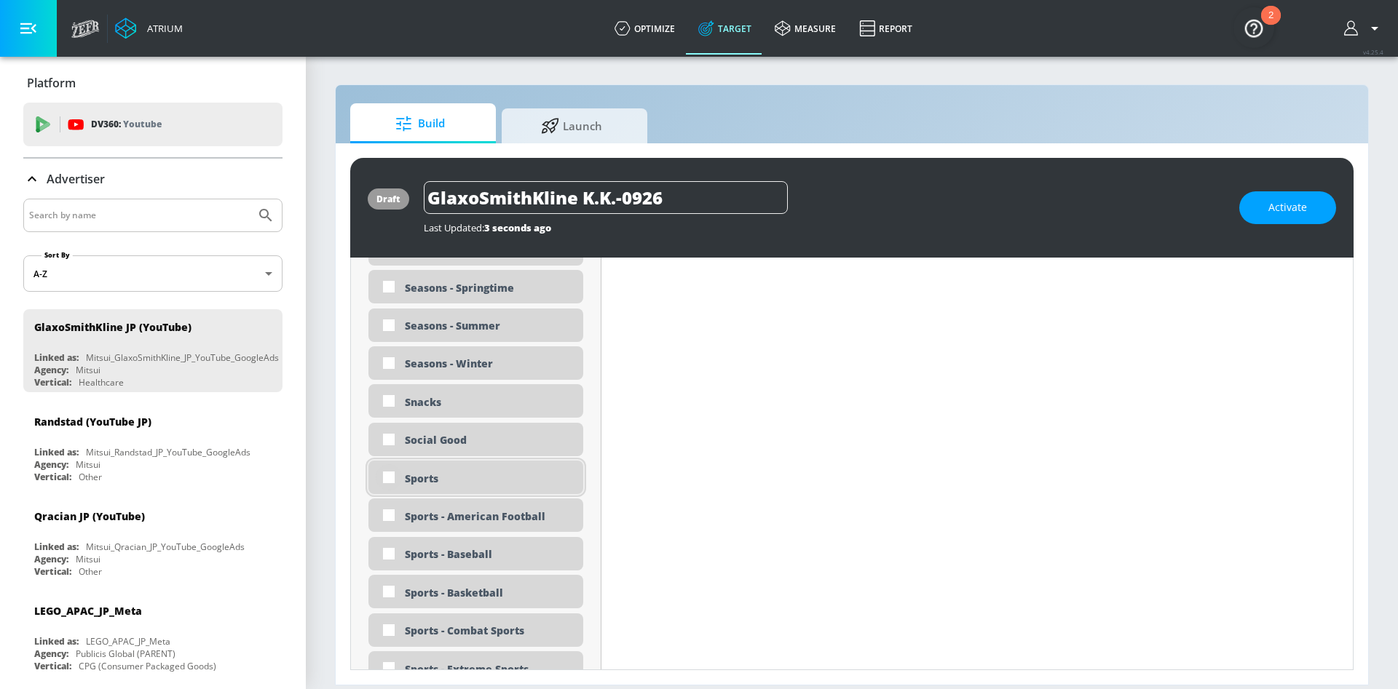
click at [386, 476] on input "checkbox" at bounding box center [389, 477] width 26 height 26
checkbox input "true"
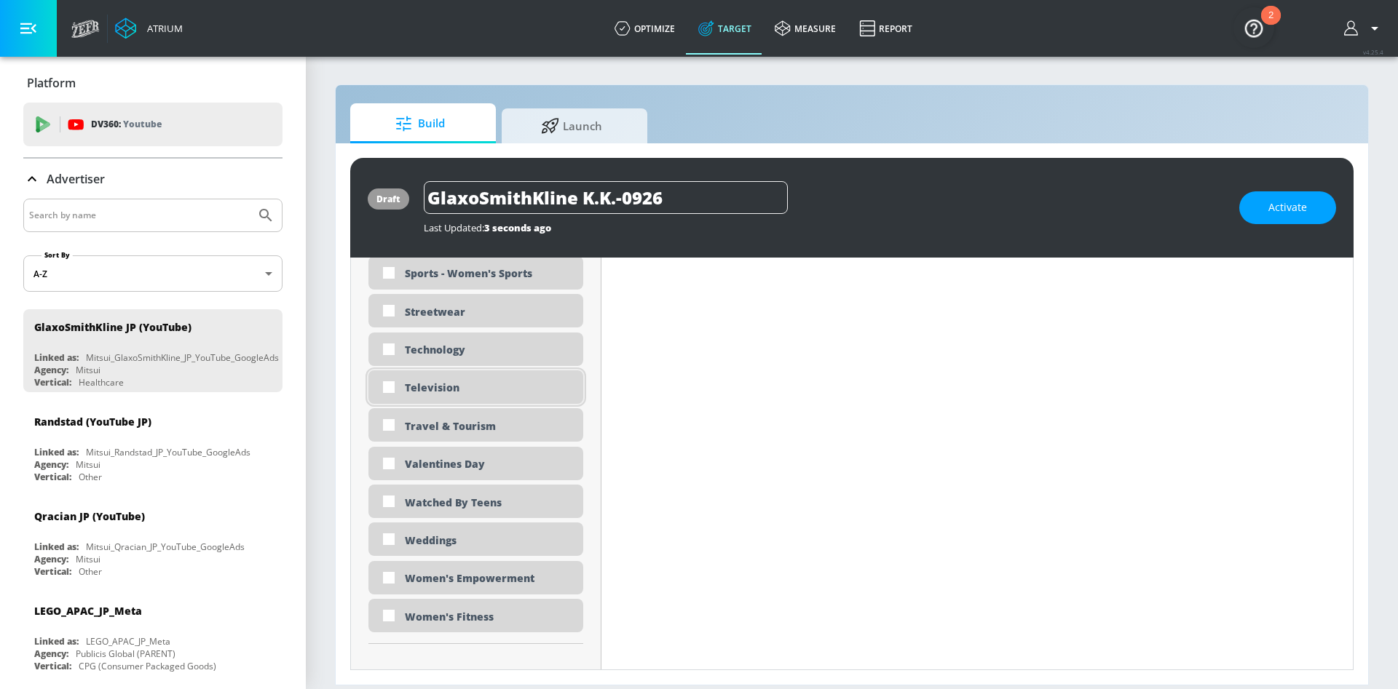
scroll to position [4430, 0]
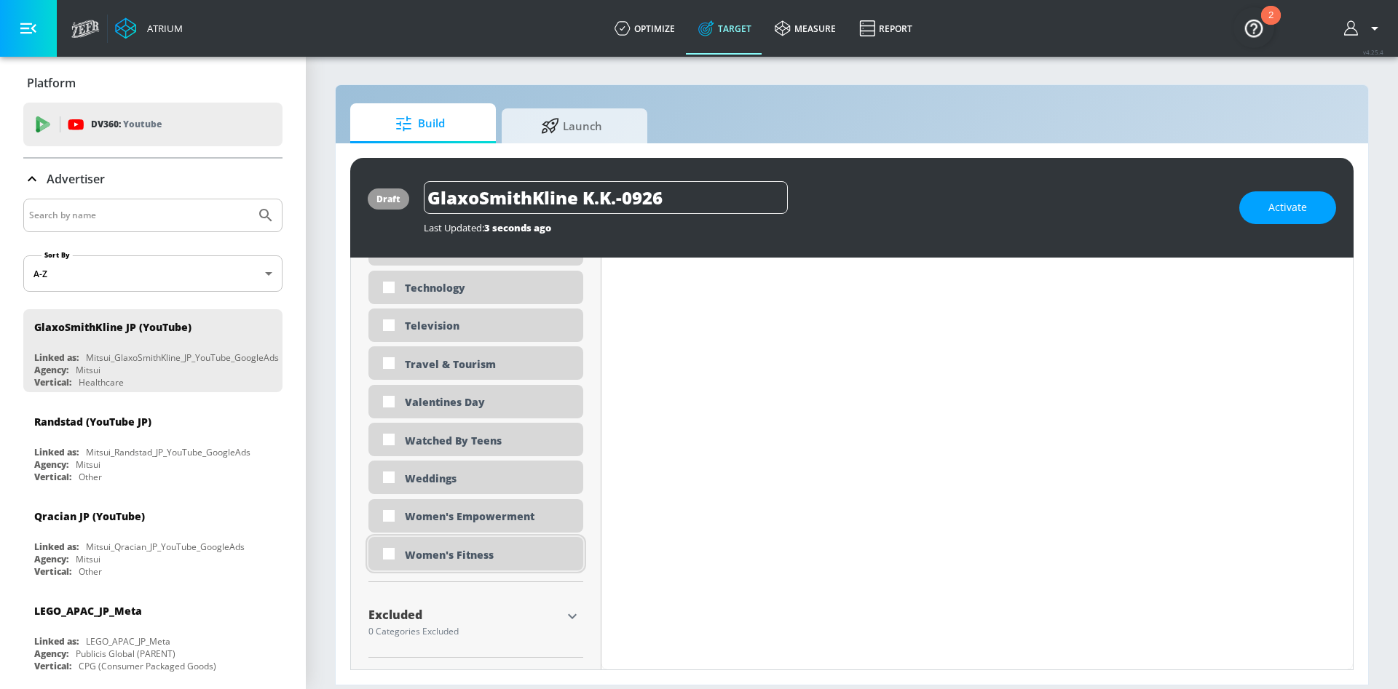
click at [480, 561] on div "Women's Fitness" at bounding box center [488, 555] width 167 height 14
checkbox input "true"
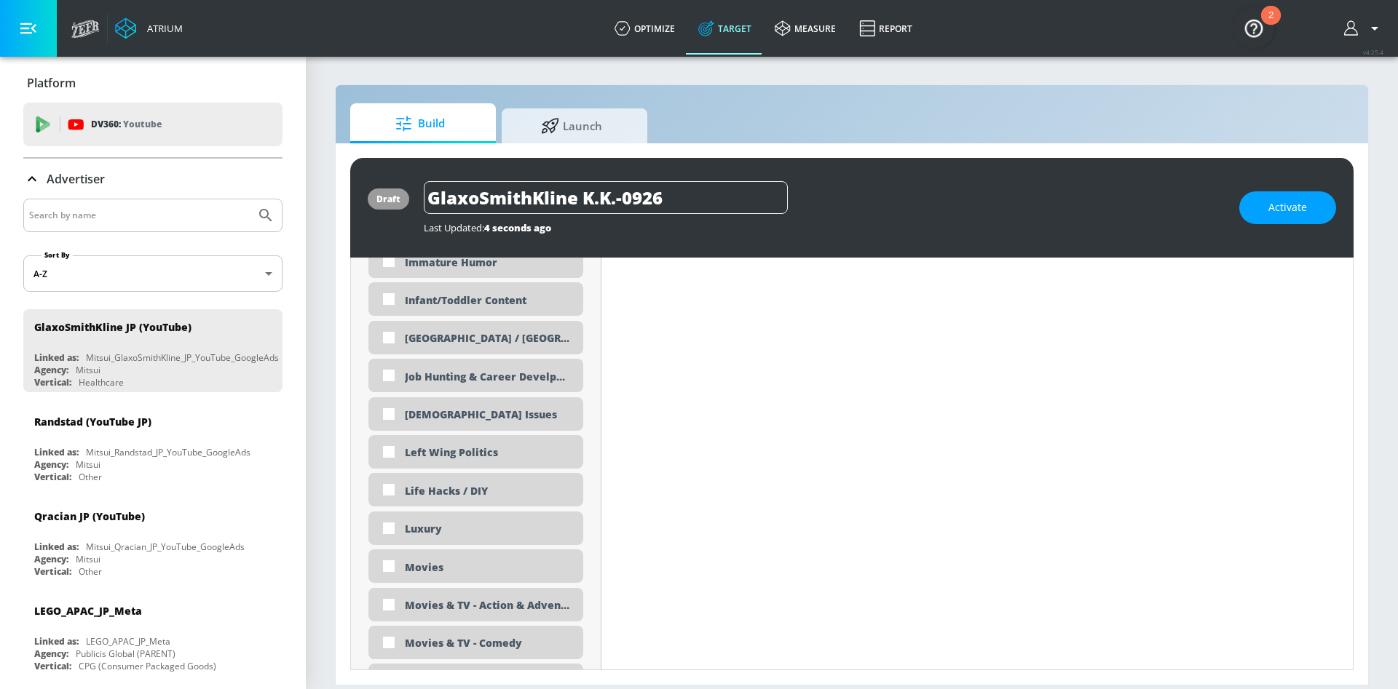
scroll to position [2621, 0]
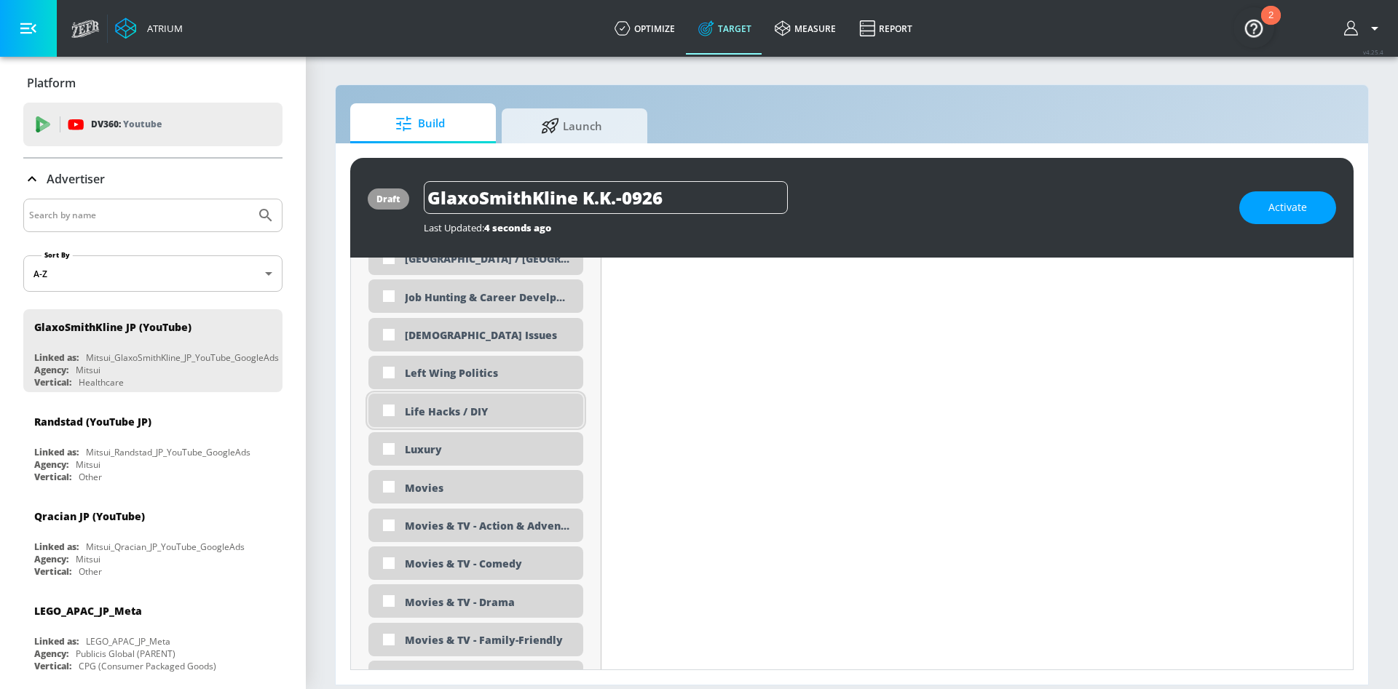
click at [443, 409] on div "Life Hacks / DIY" at bounding box center [488, 412] width 167 height 14
checkbox input "true"
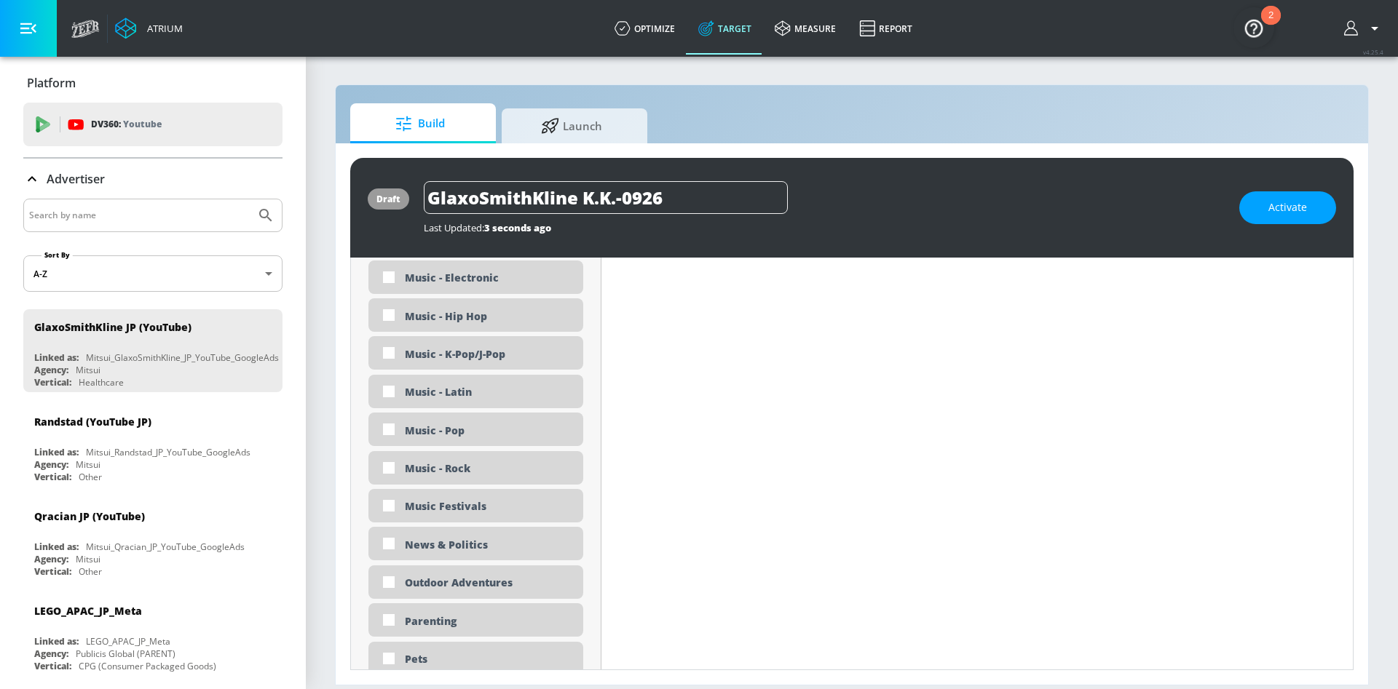
scroll to position [3276, 0]
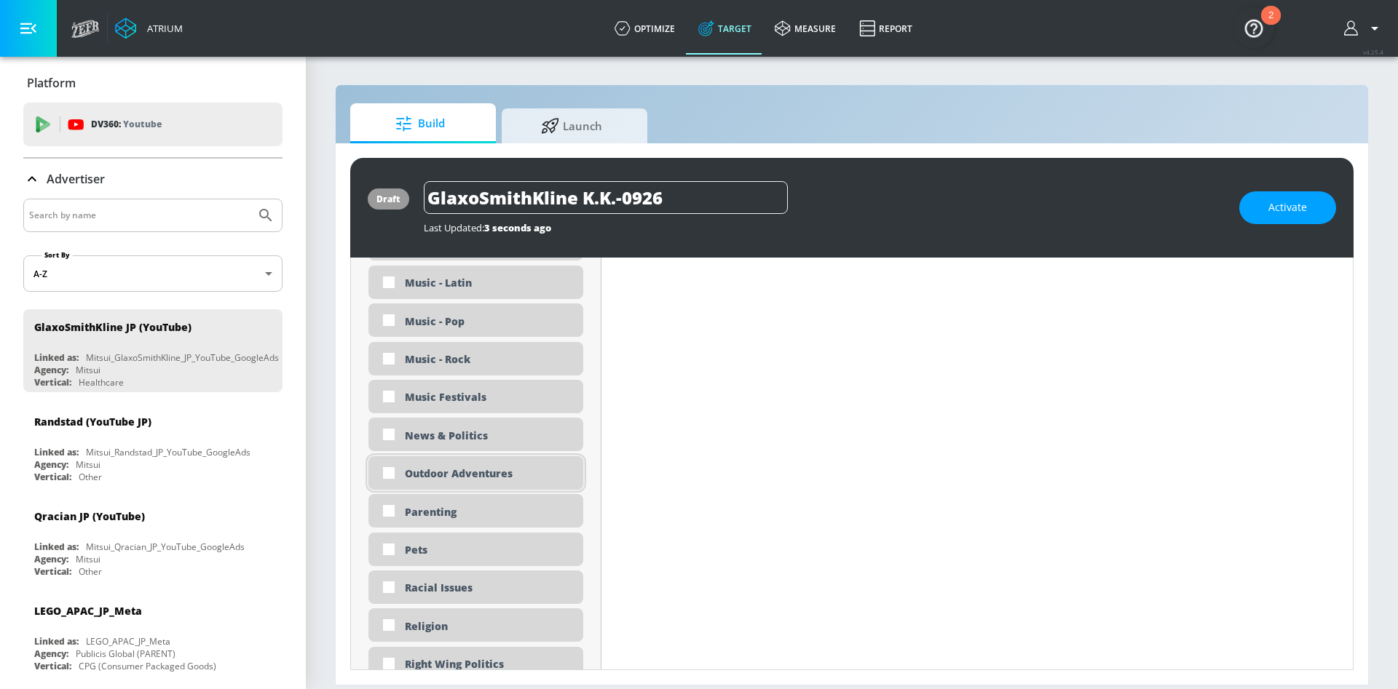
click at [452, 488] on div "Outdoor Adventures" at bounding box center [475, 472] width 215 height 33
checkbox input "true"
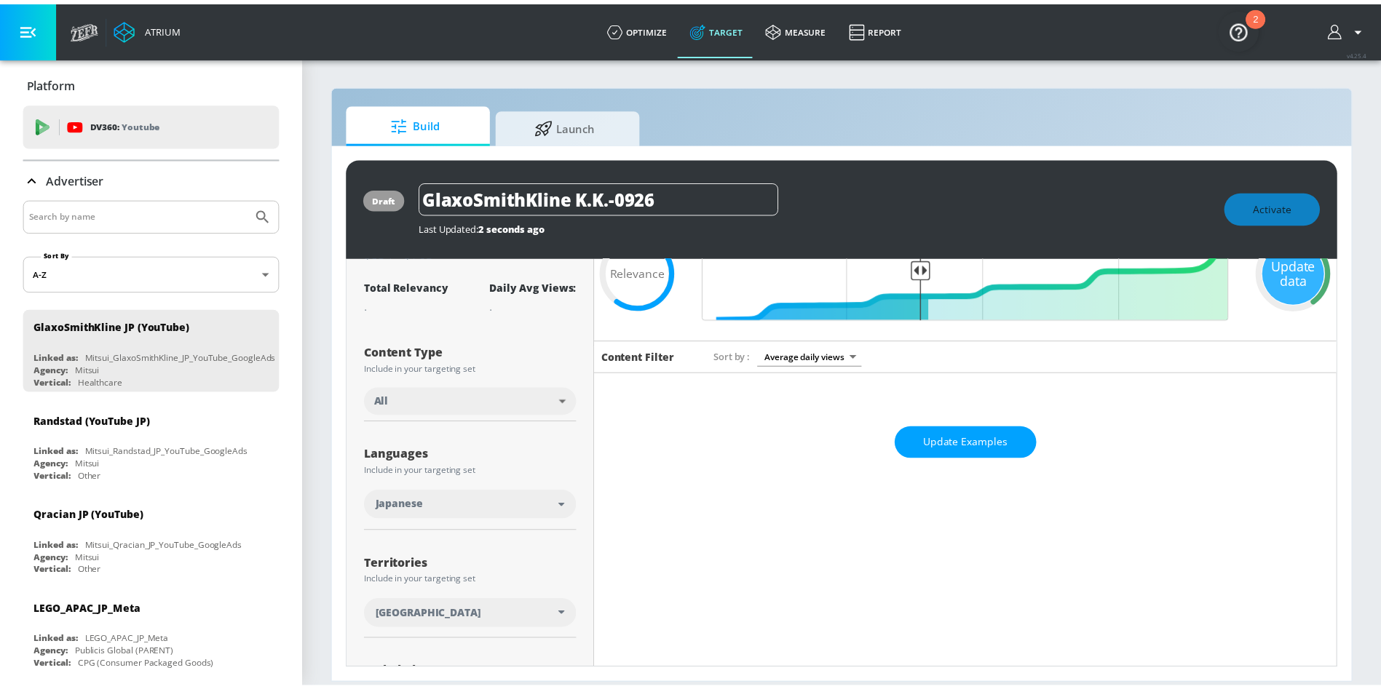
scroll to position [0, 0]
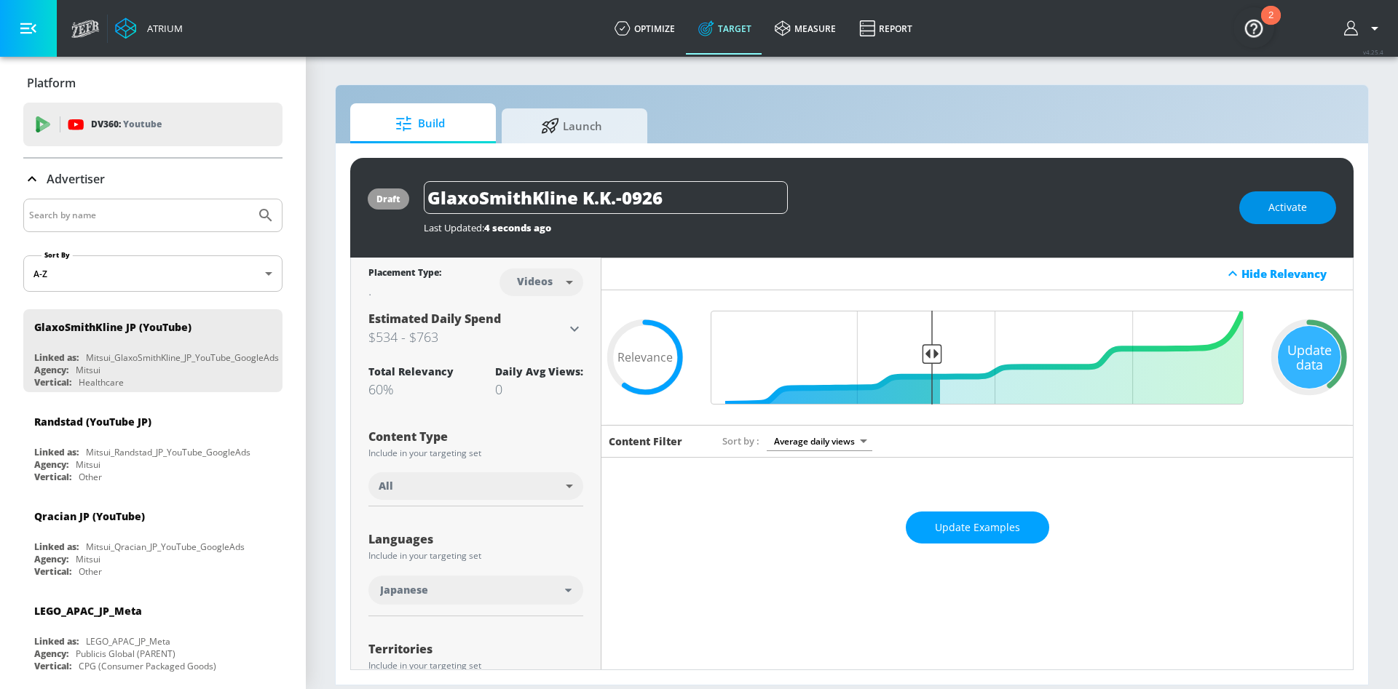
click at [1309, 213] on button "Activate" at bounding box center [1287, 207] width 97 height 33
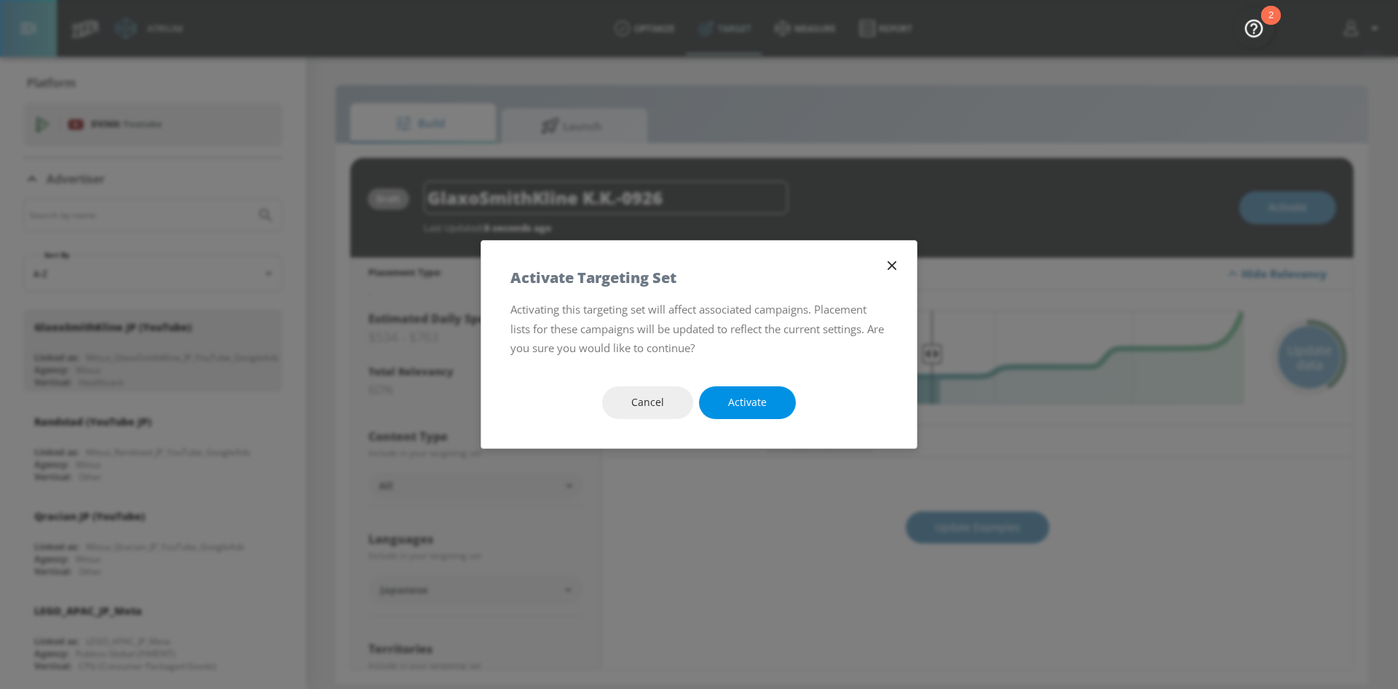
click at [749, 411] on span "Activate" at bounding box center [747, 403] width 39 height 18
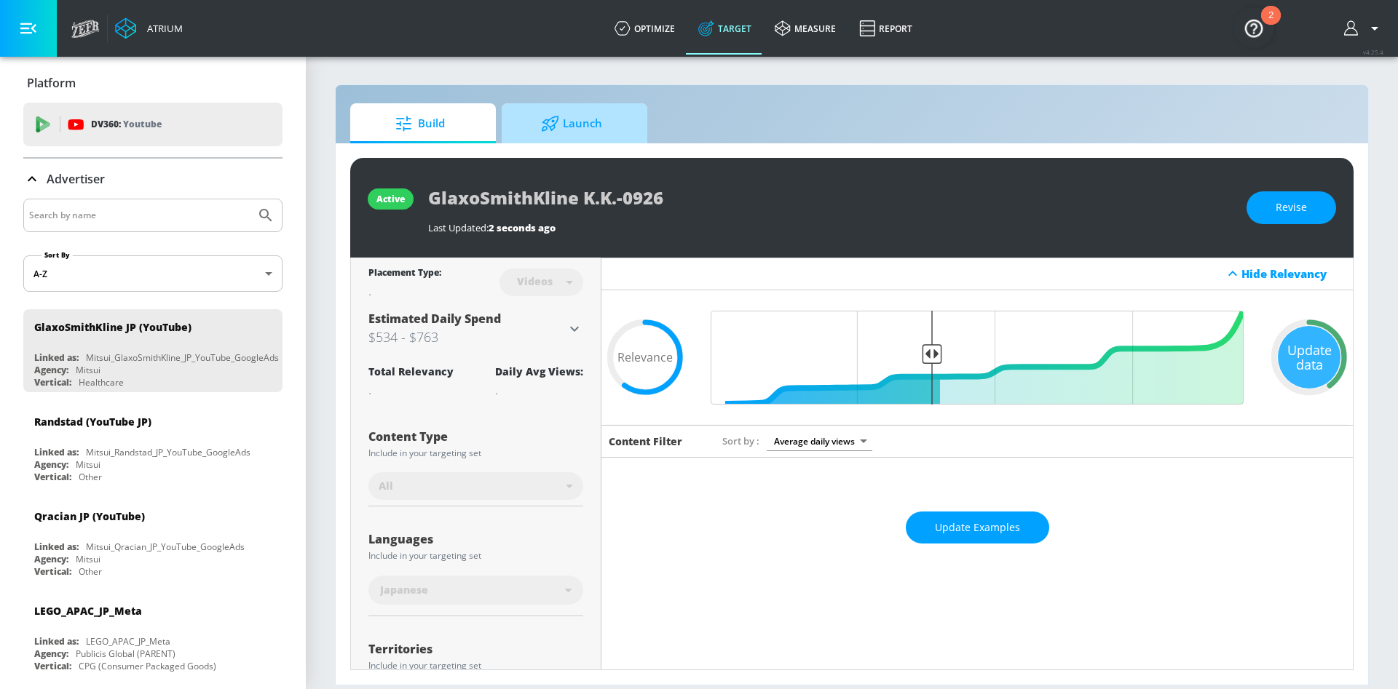
click at [563, 118] on span "Launch" at bounding box center [571, 123] width 111 height 35
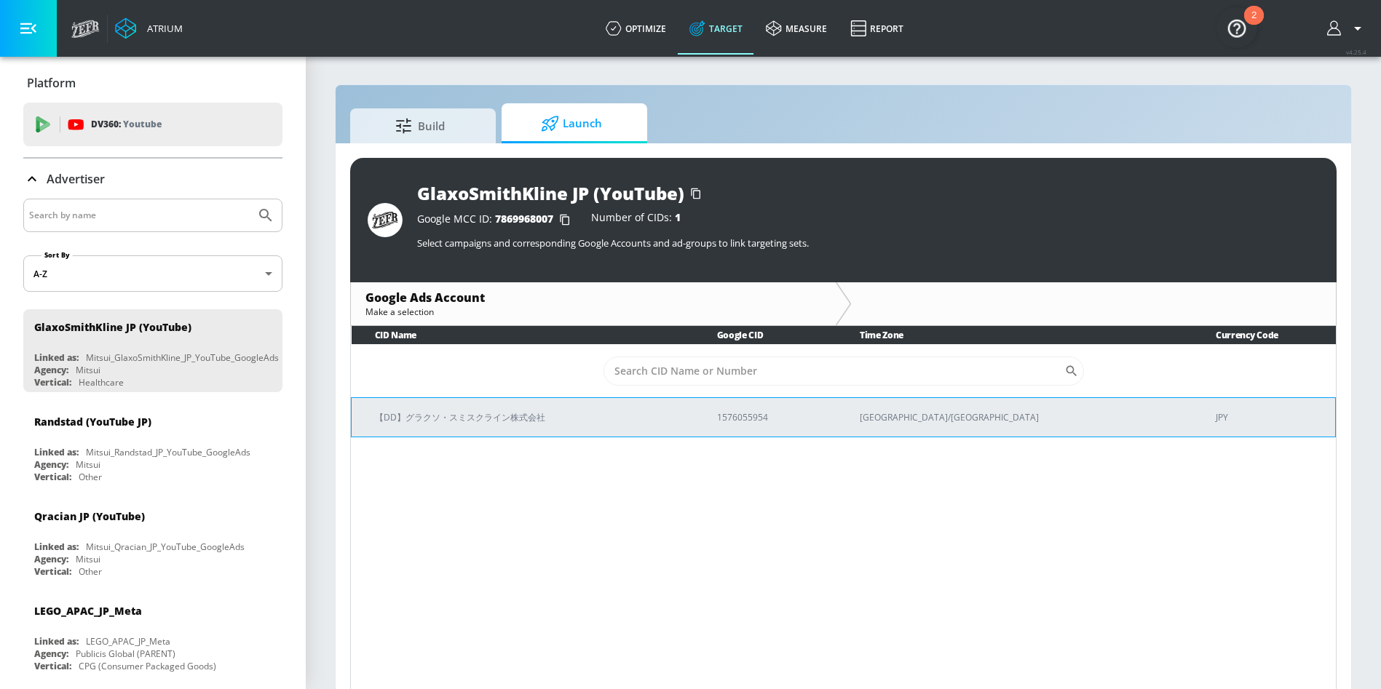
click at [471, 428] on td "【DD】グラクソ・スミスクライン株式会社" at bounding box center [523, 416] width 342 height 39
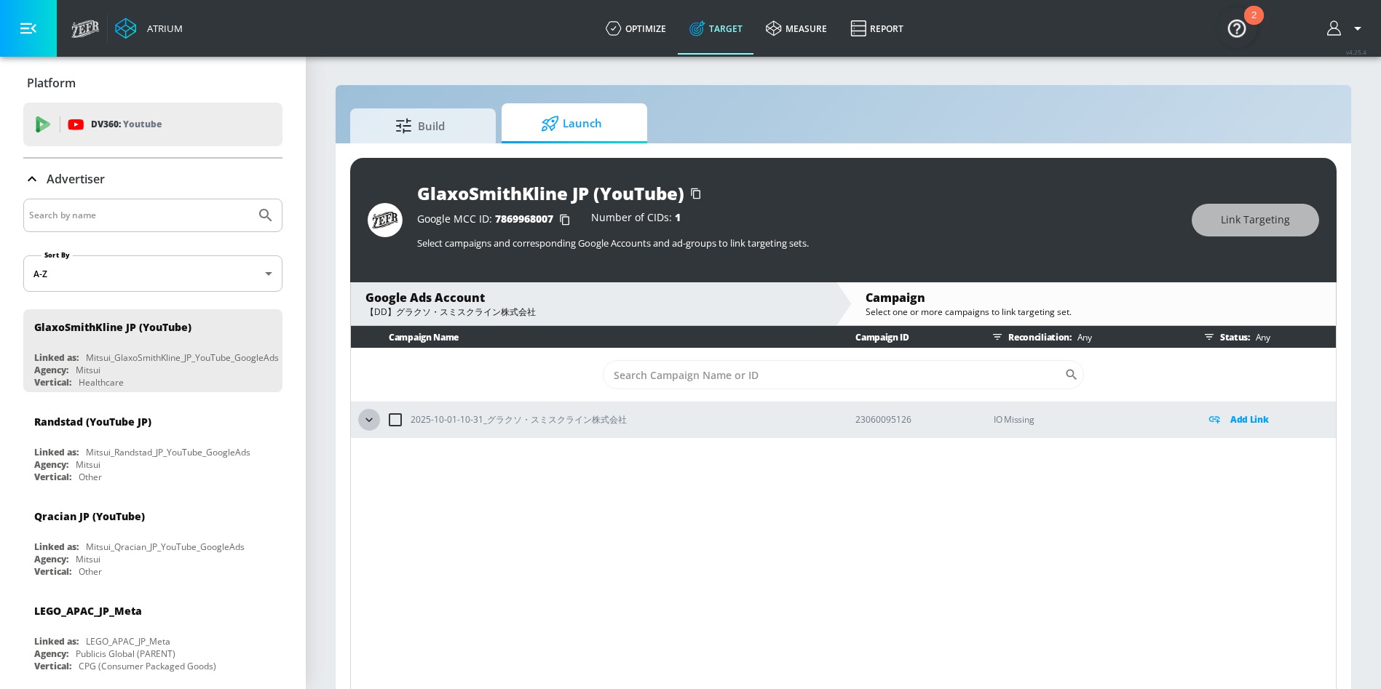
click at [364, 421] on icon "button" at bounding box center [369, 420] width 15 height 15
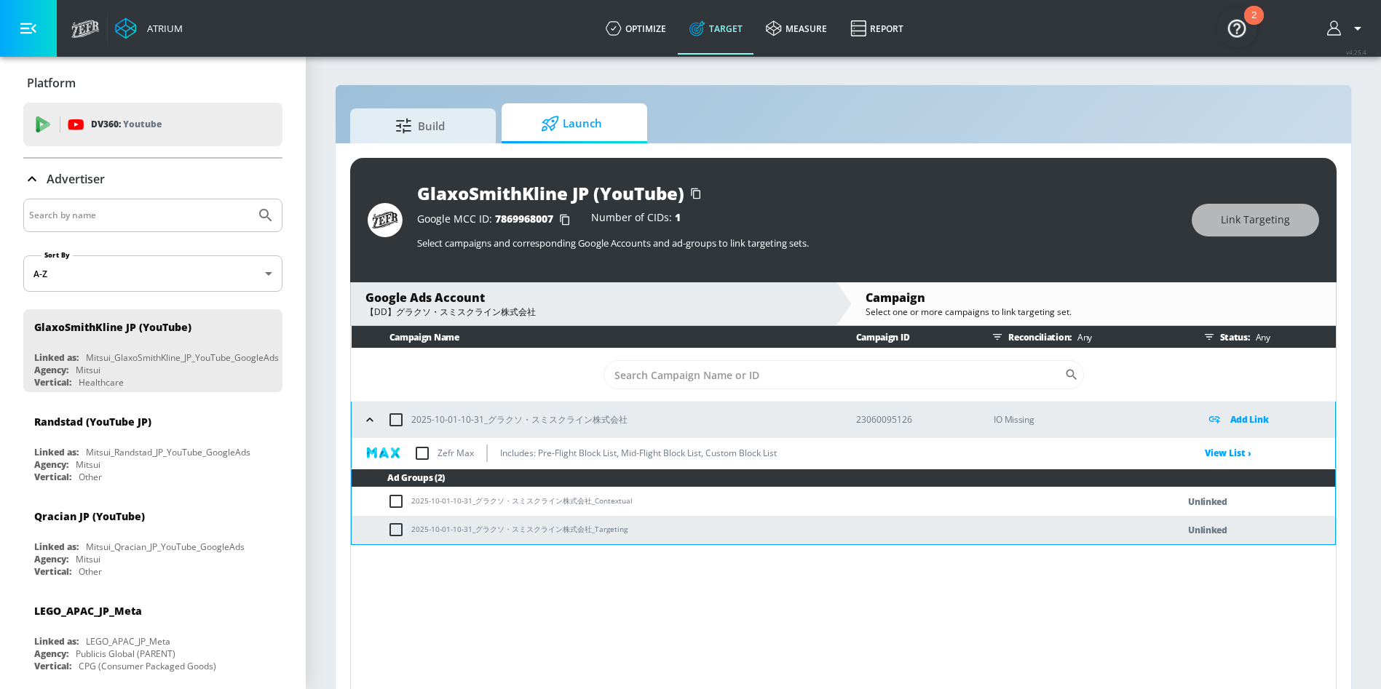
click at [393, 529] on input "checkbox" at bounding box center [399, 529] width 24 height 17
checkbox input "true"
click at [1271, 223] on span "Link Targeting" at bounding box center [1255, 220] width 69 height 18
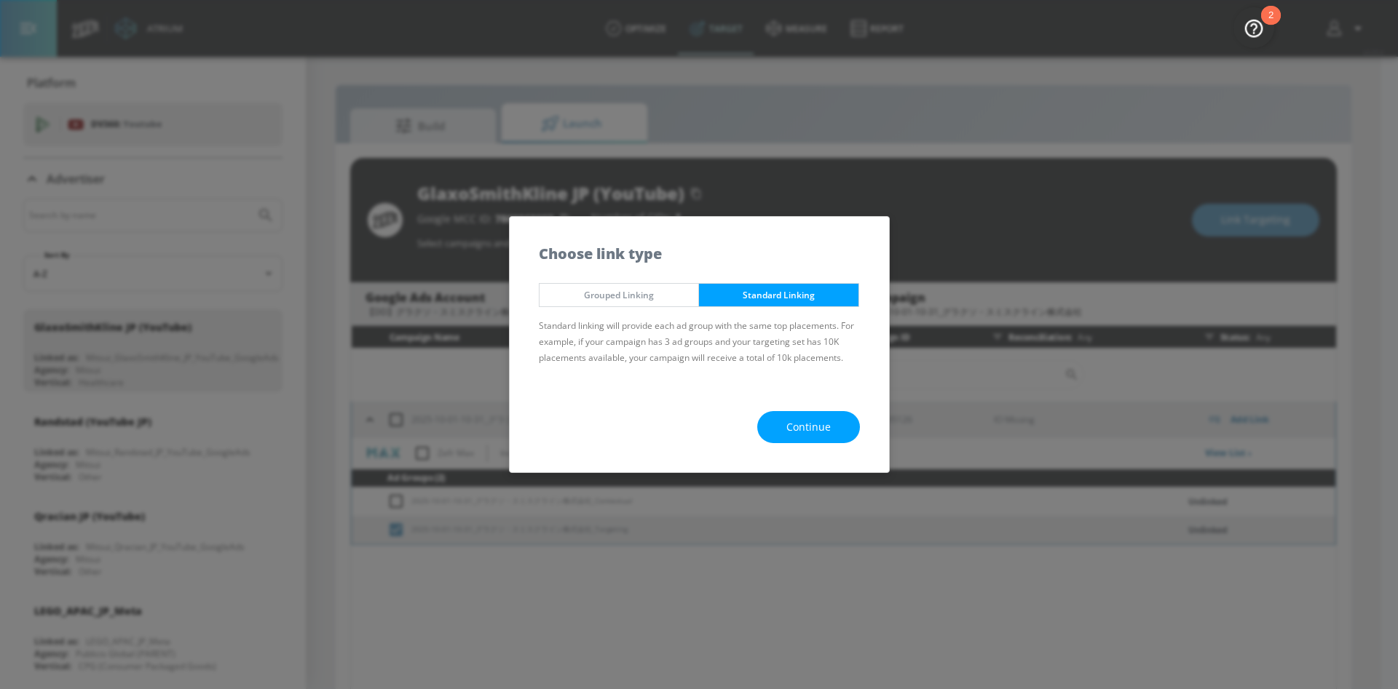
click at [806, 437] on button "Continue" at bounding box center [808, 427] width 103 height 33
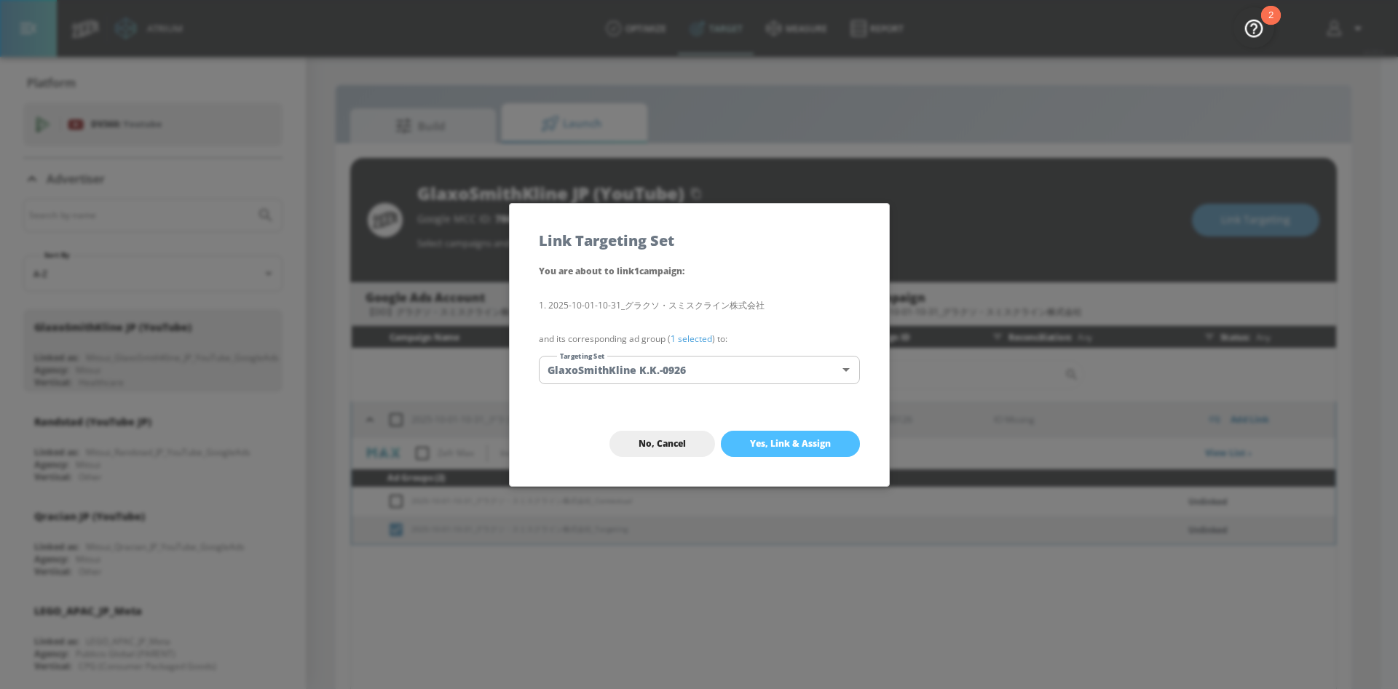
click at [785, 454] on button "Yes, Link & Assign" at bounding box center [790, 444] width 139 height 26
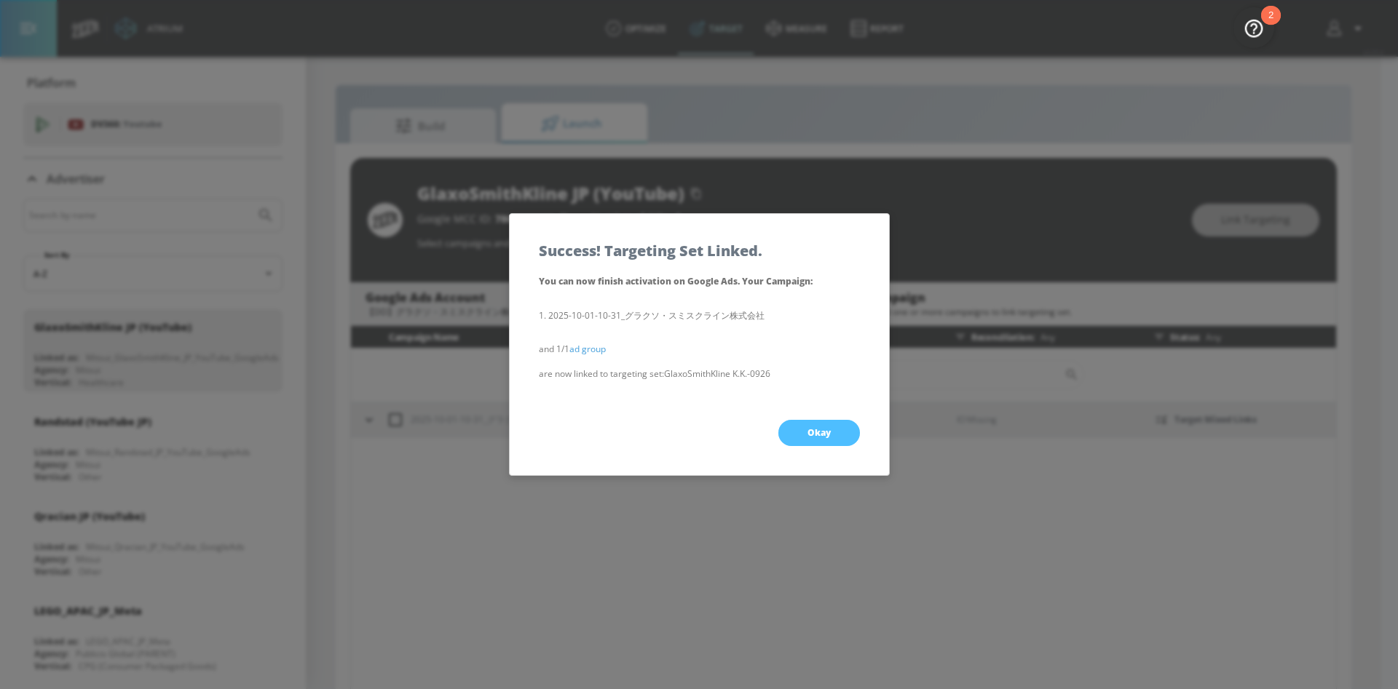
click at [823, 439] on button "Okay" at bounding box center [819, 433] width 82 height 26
